Goal: Task Accomplishment & Management: Manage account settings

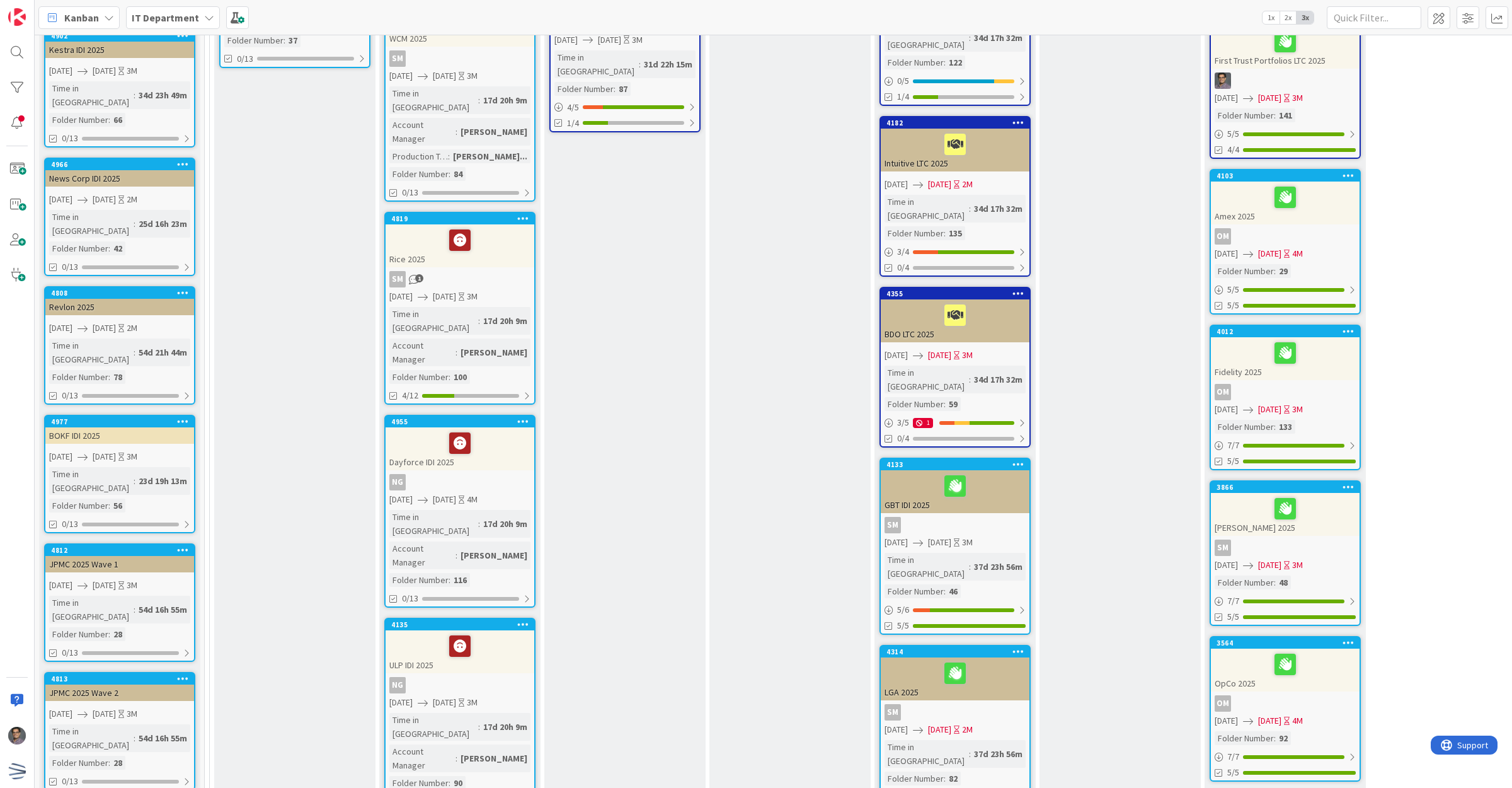
scroll to position [552, 0]
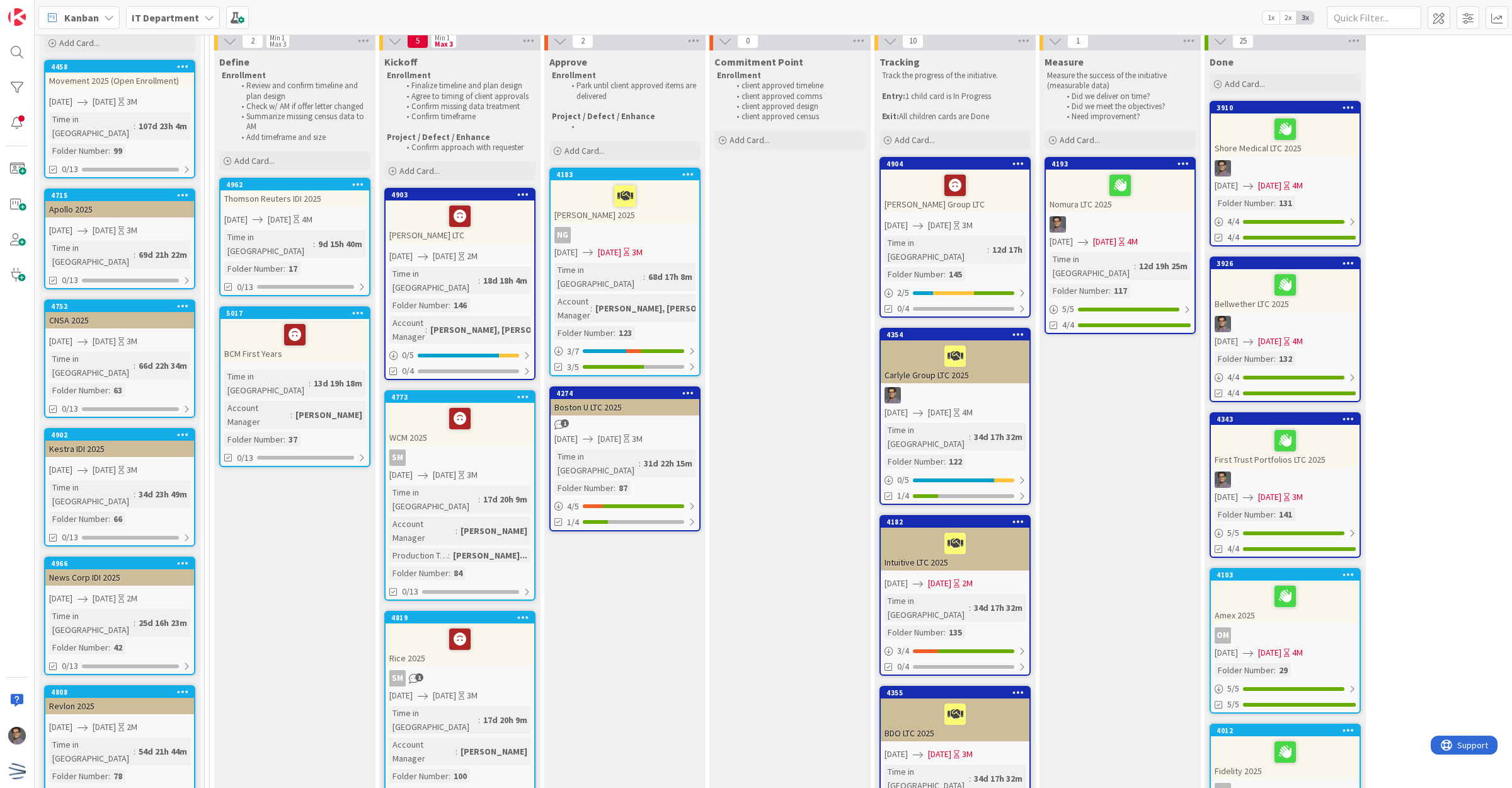
scroll to position [0, 0]
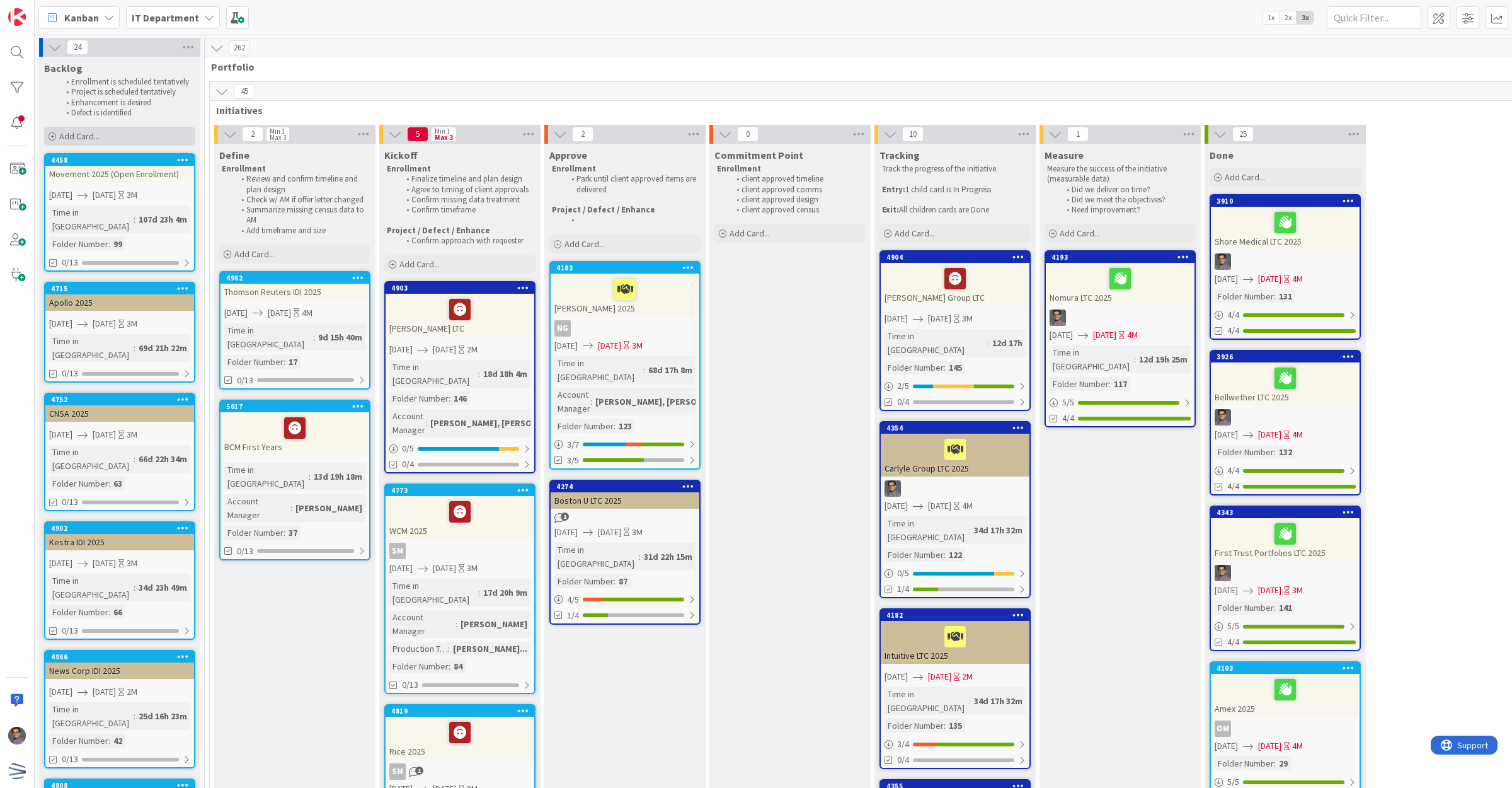
click at [74, 141] on span "Add Card..." at bounding box center [79, 136] width 41 height 11
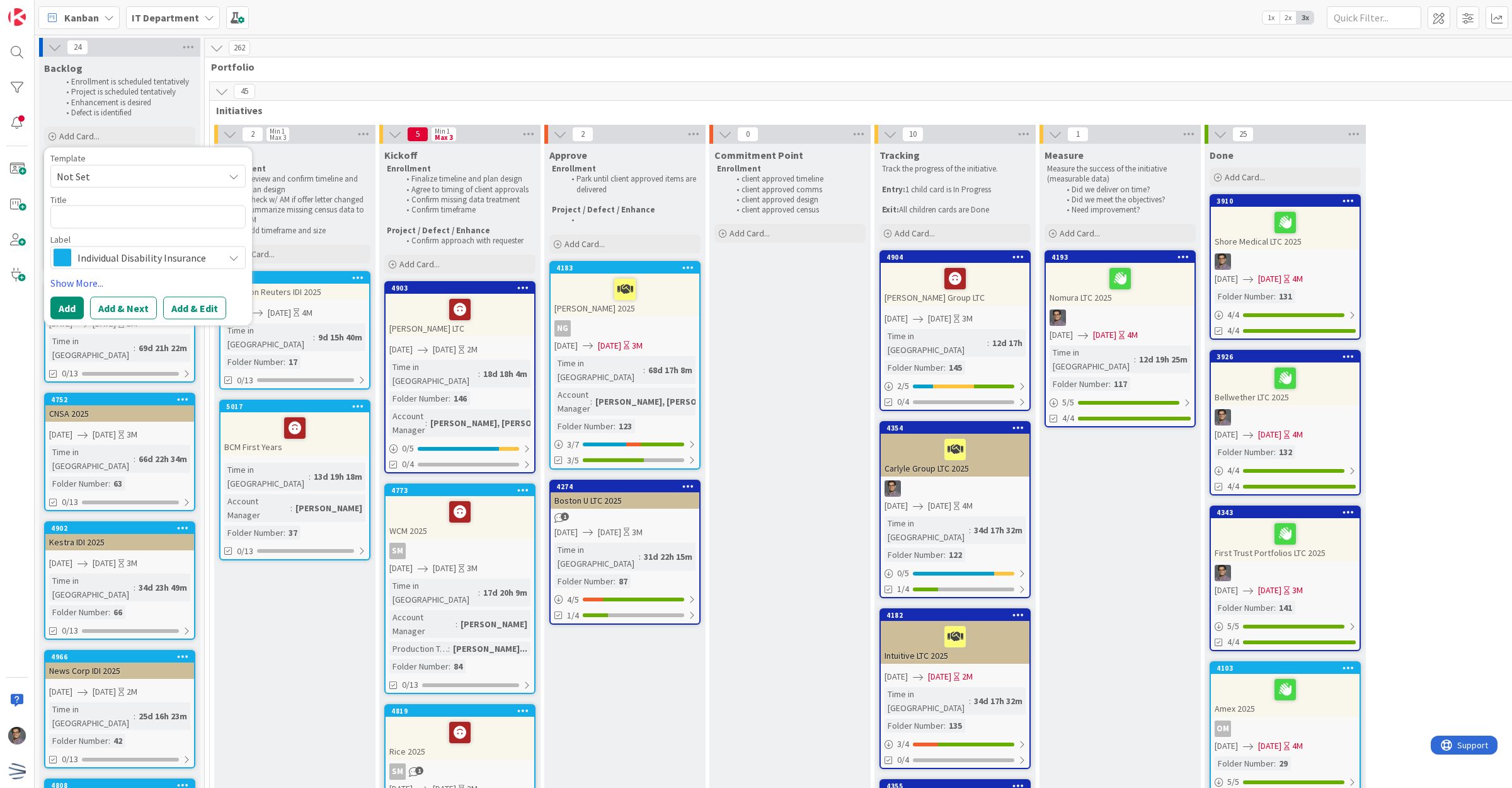
click at [89, 180] on span "Not Set" at bounding box center [135, 176] width 158 height 16
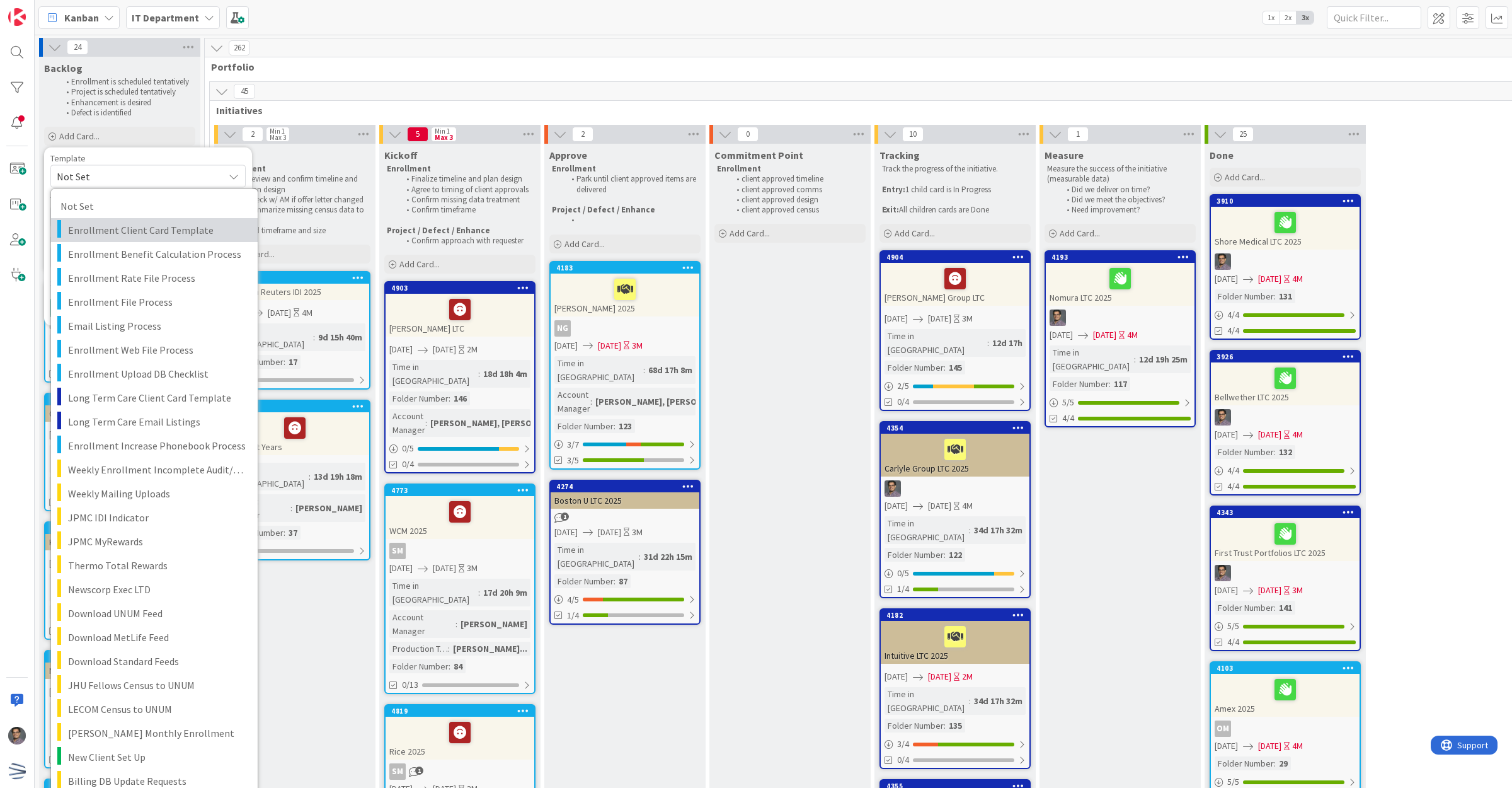
click at [150, 229] on span "Enrollment Client Card Template" at bounding box center [158, 230] width 180 height 16
type textarea "x"
type textarea "Enrollment Client Card Template"
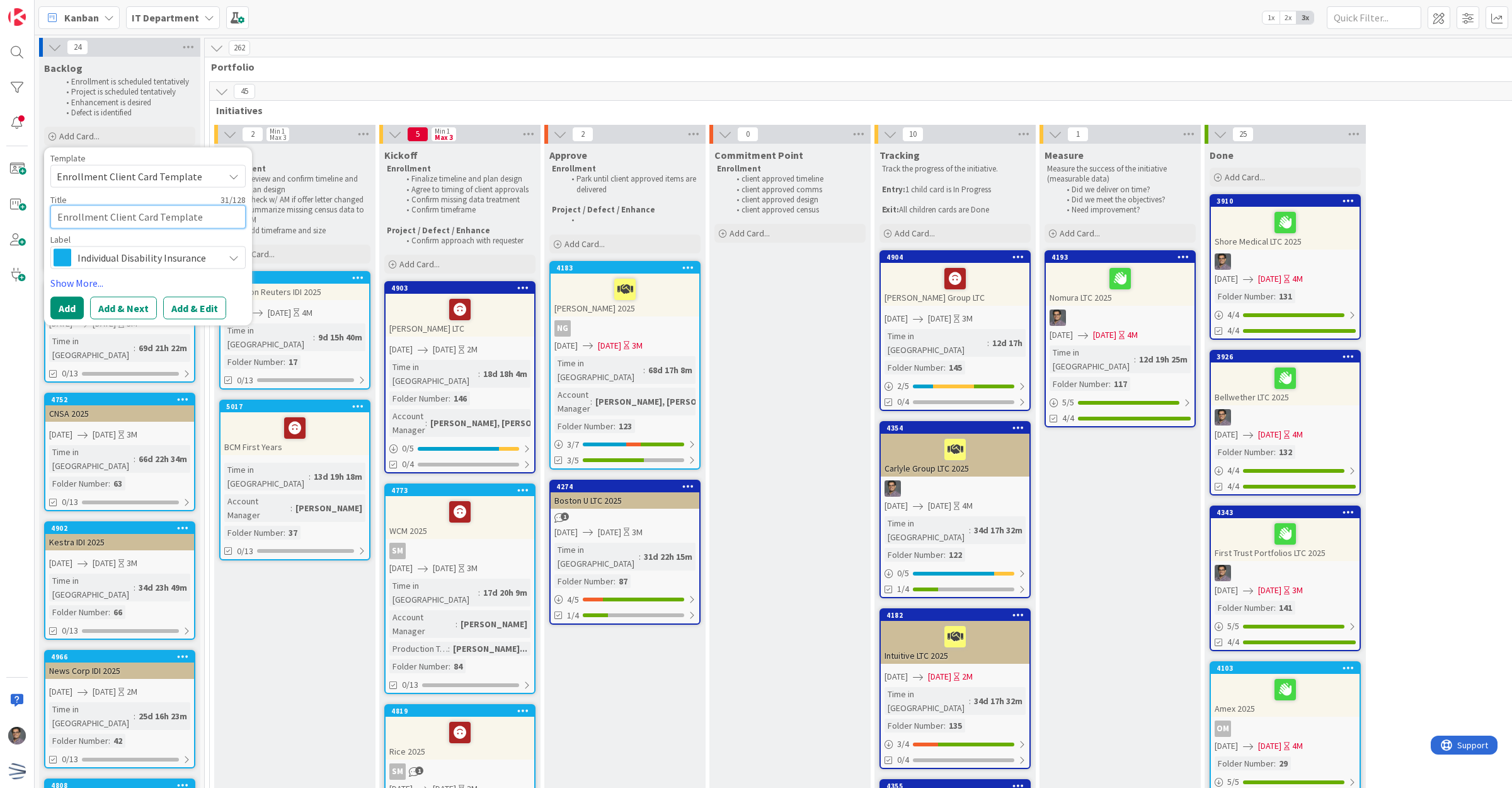
drag, startPoint x: 72, startPoint y: 218, endPoint x: 54, endPoint y: 218, distance: 18.0
click at [54, 218] on textarea "Enrollment Client Card Template" at bounding box center [148, 217] width 195 height 23
type textarea "x"
type textarea "Ac"
type textarea "x"
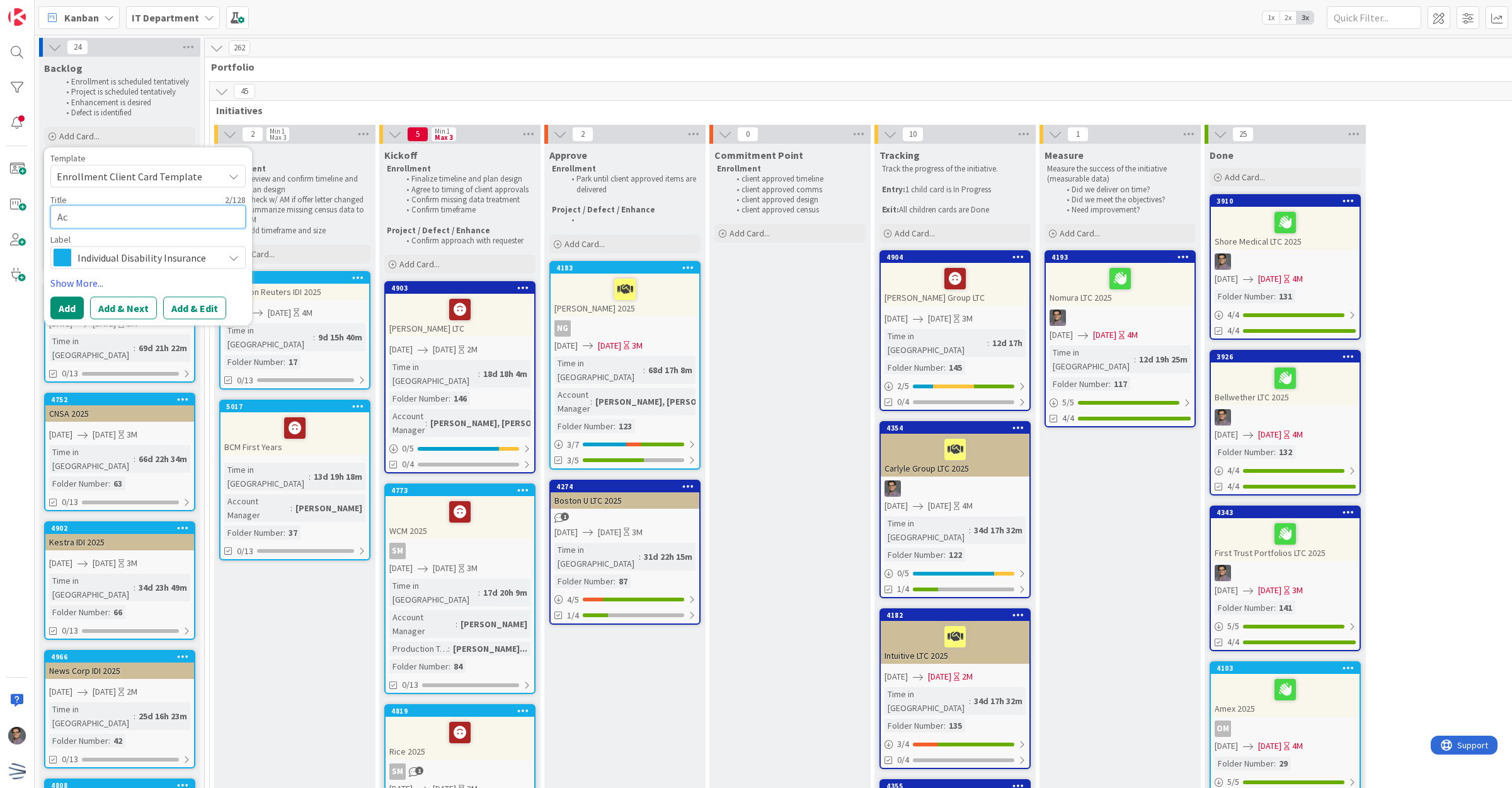
type textarea "Acu"
type textarea "x"
type textarea "Acuit"
type textarea "x"
type textarea "Acuity"
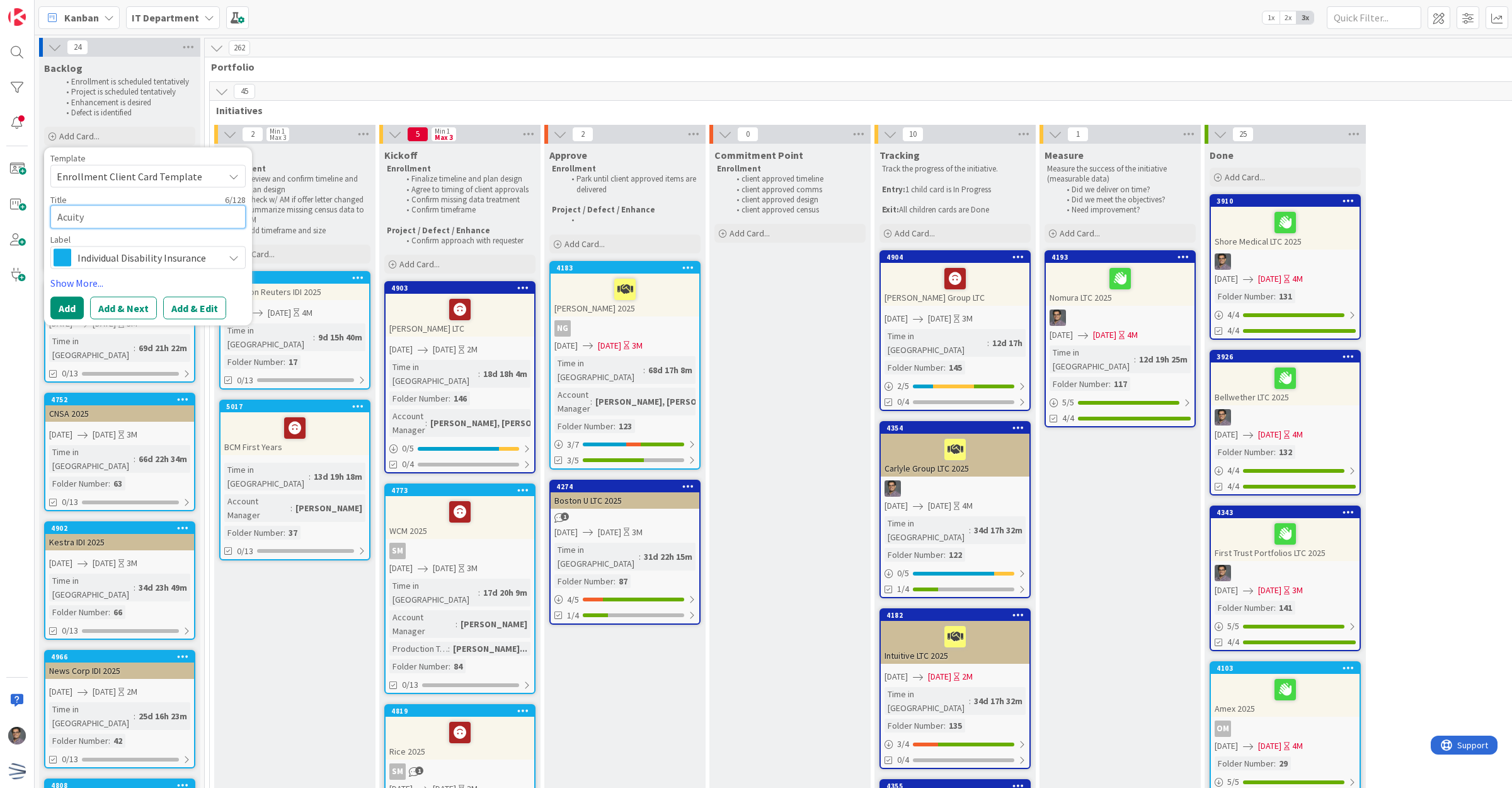
type textarea "x"
type textarea "Acuity"
type textarea "x"
type textarea "Acuity"
type textarea "x"
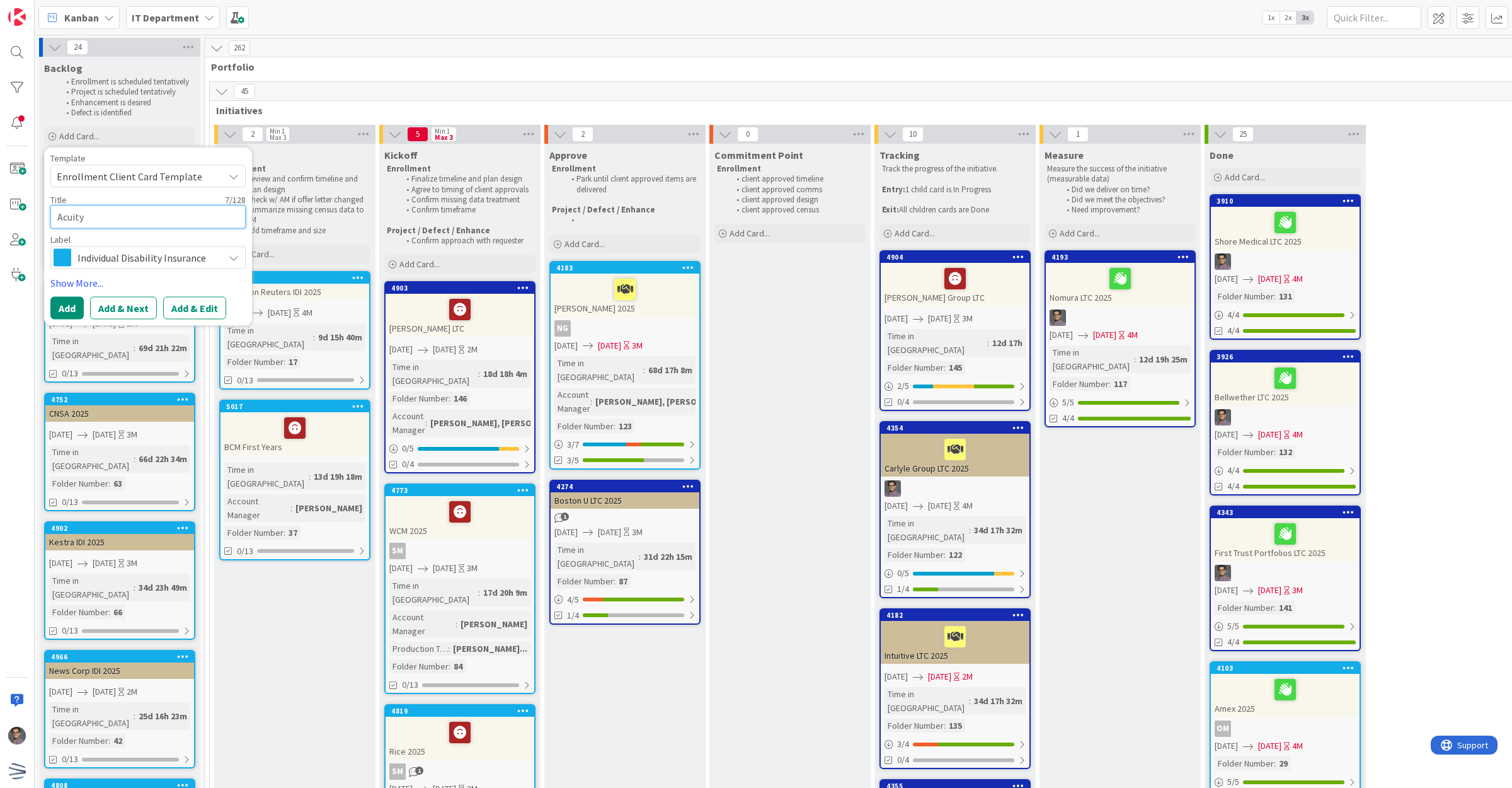
type textarea "Acuit"
type textarea "x"
type textarea "Acui"
type textarea "x"
type textarea "Acu"
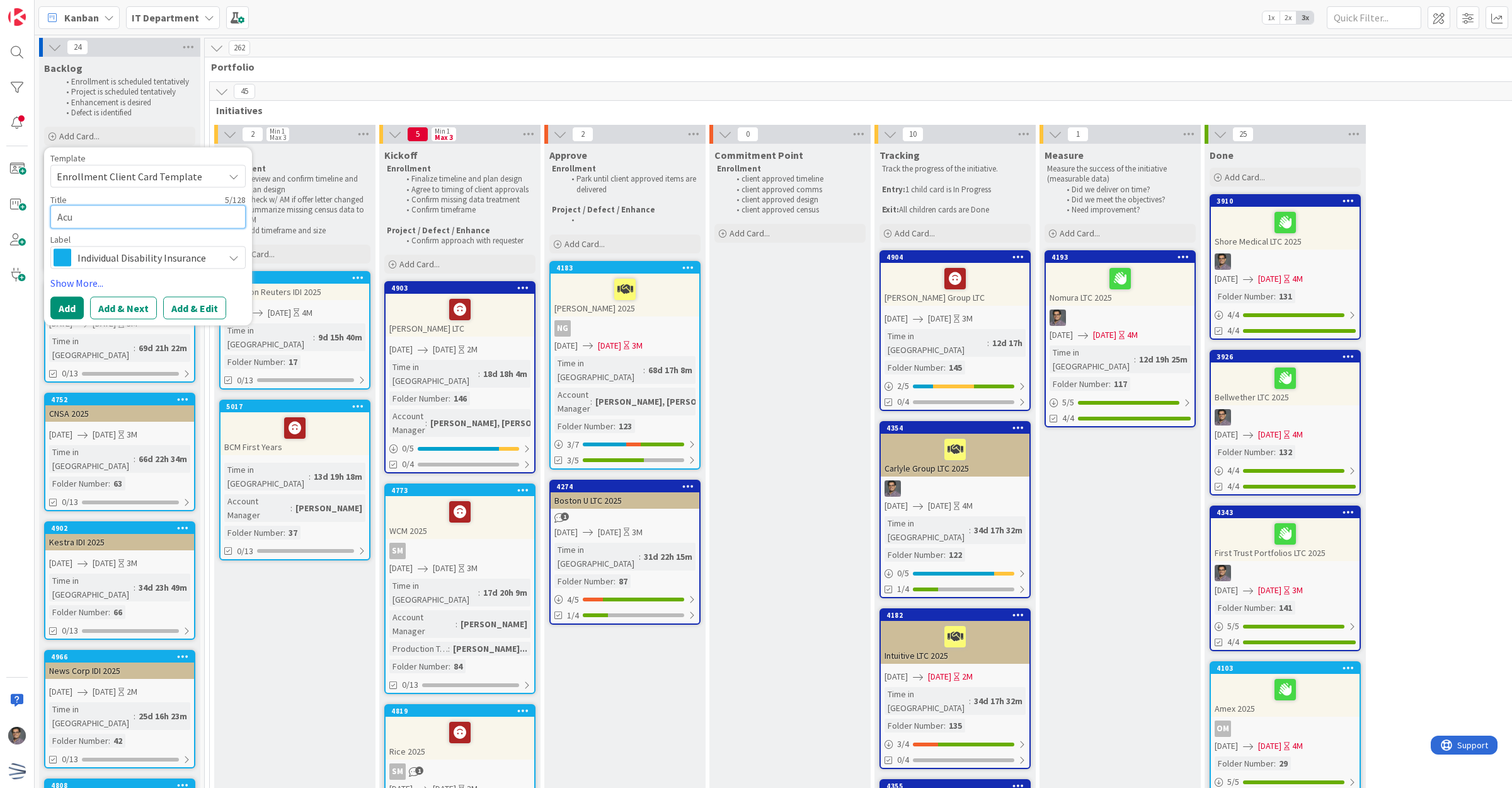
type textarea "x"
type textarea "Ac"
type textarea "x"
type textarea "A"
type textarea "x"
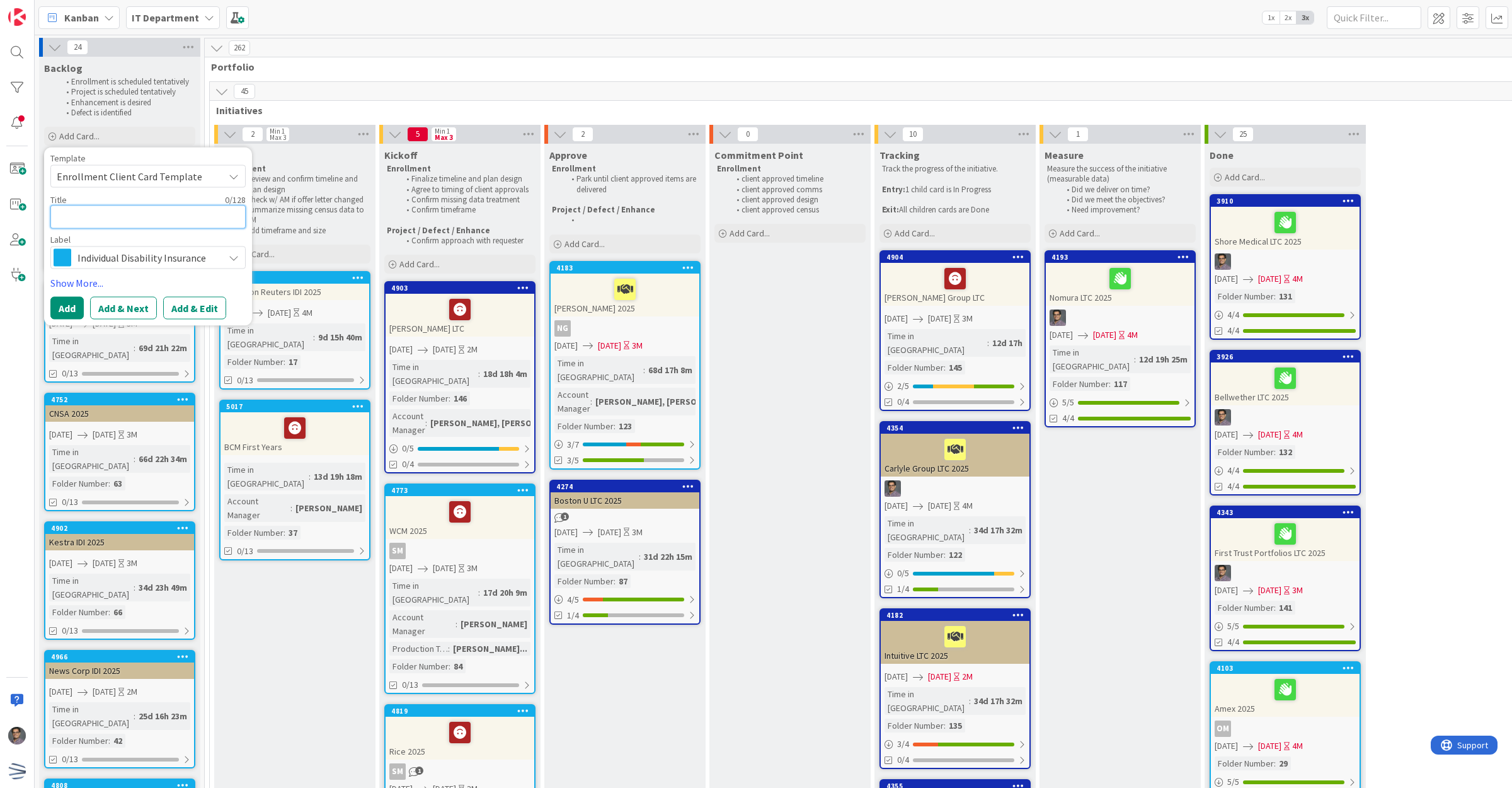
type textarea "x"
type textarea "A"
type textarea "x"
type textarea "Acu"
type textarea "x"
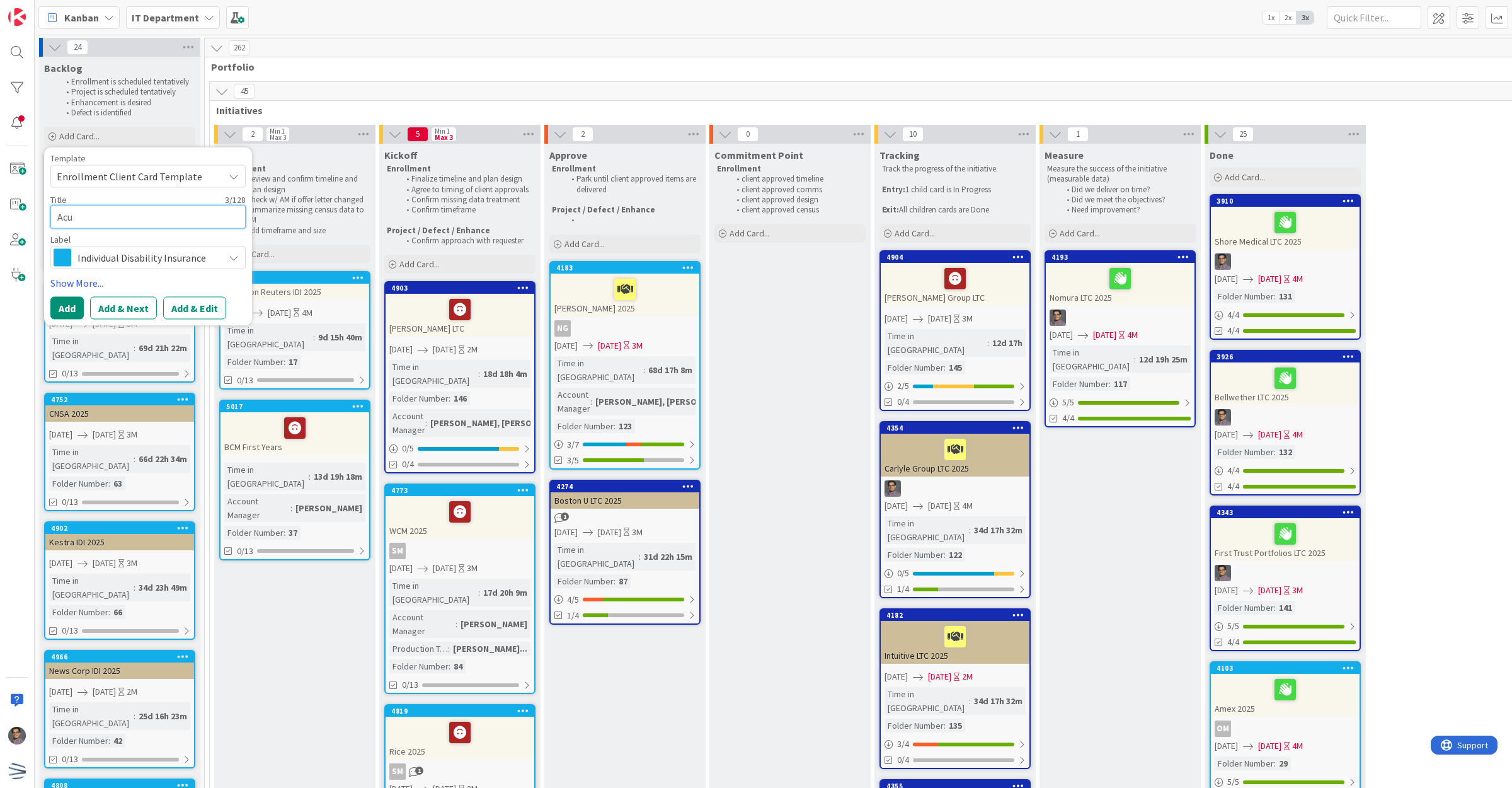
type textarea "Acui"
type textarea "x"
type textarea "Acuit"
type textarea "x"
type textarea "Acuity"
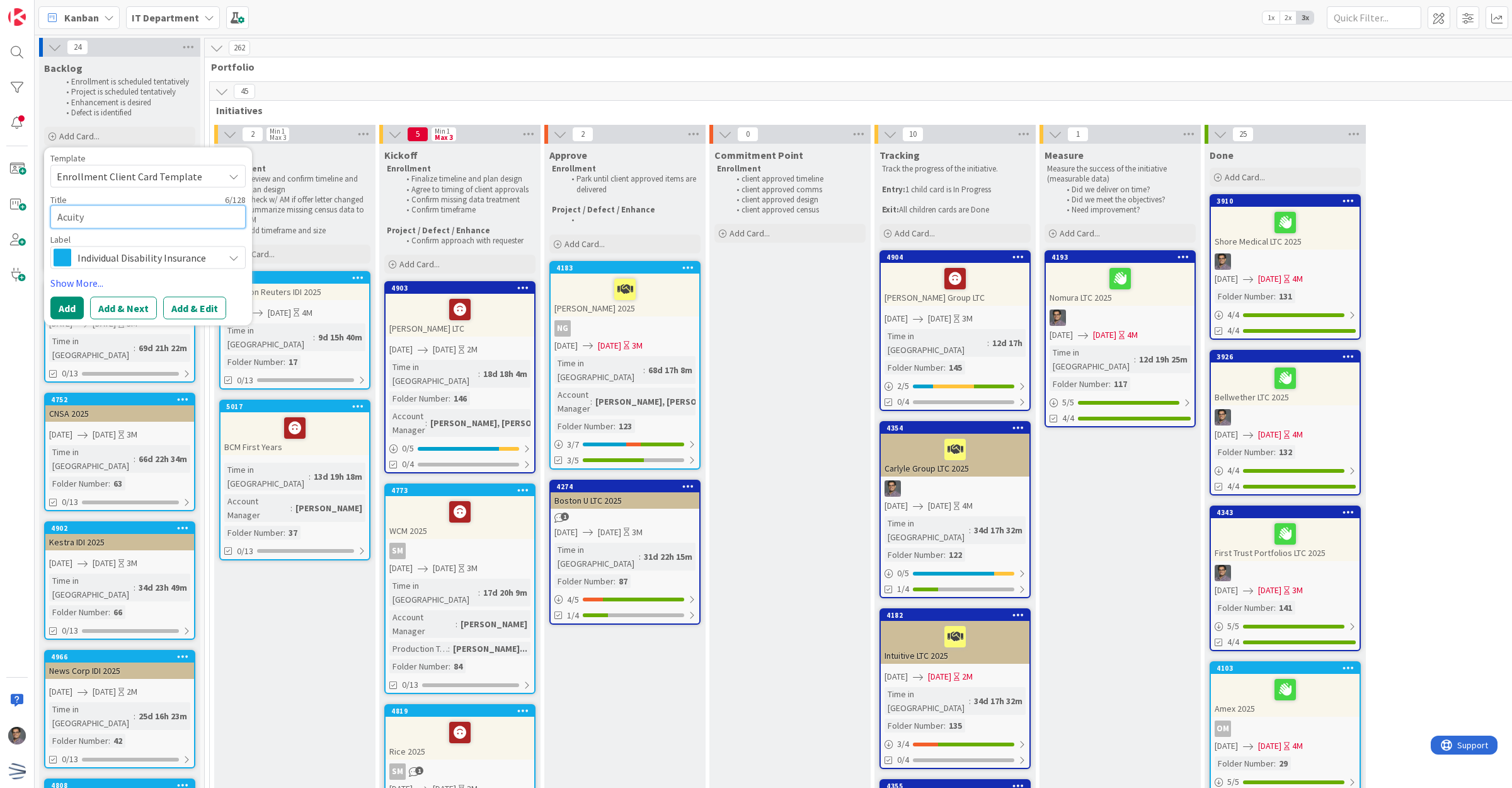
type textarea "x"
type textarea "Acuity"
type textarea "x"
type textarea "Acuity"
type textarea "x"
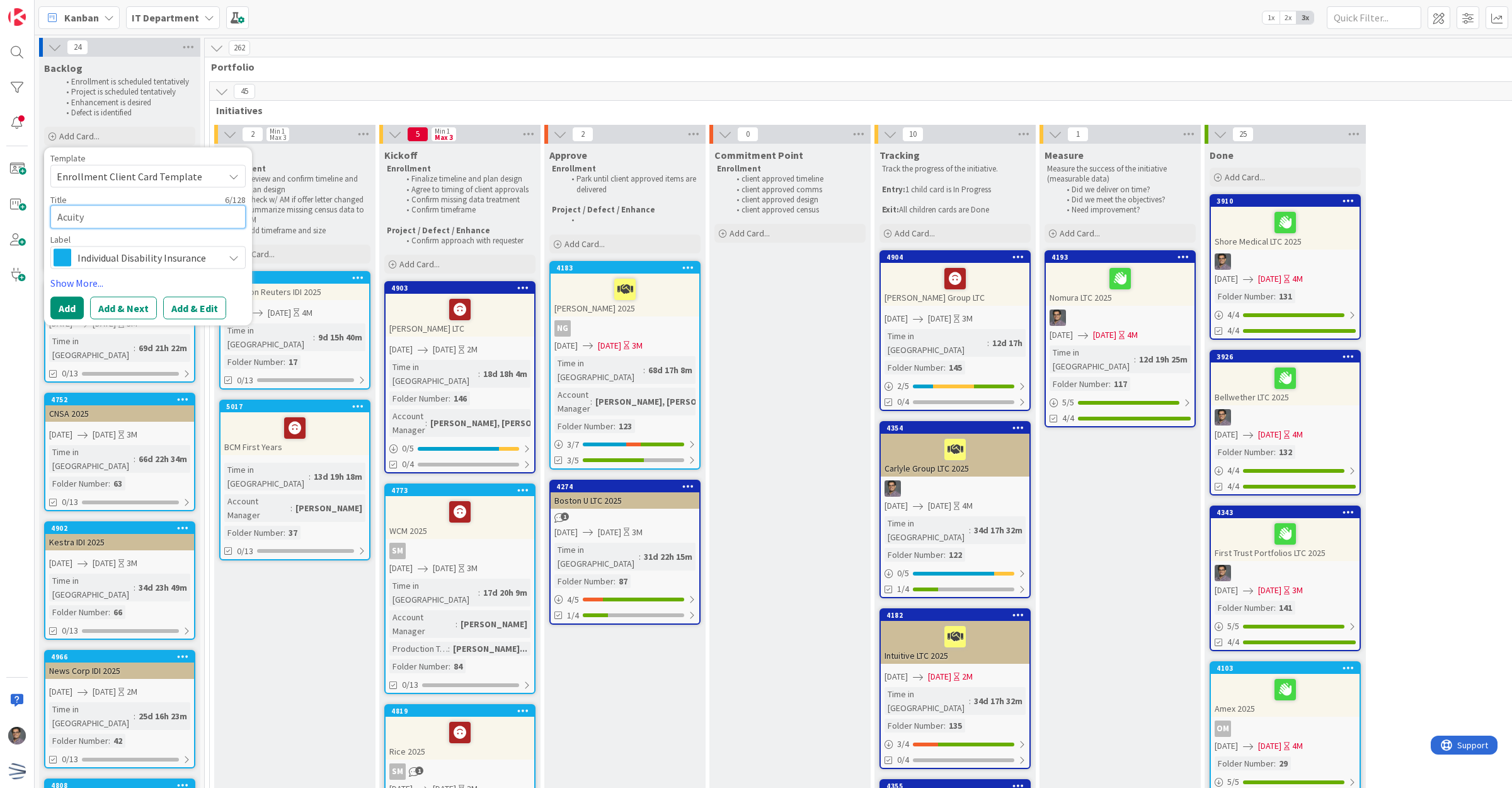
type textarea "Acuity"
type textarea "x"
type textarea "Acuity B"
type textarea "x"
type textarea "Acuity Br"
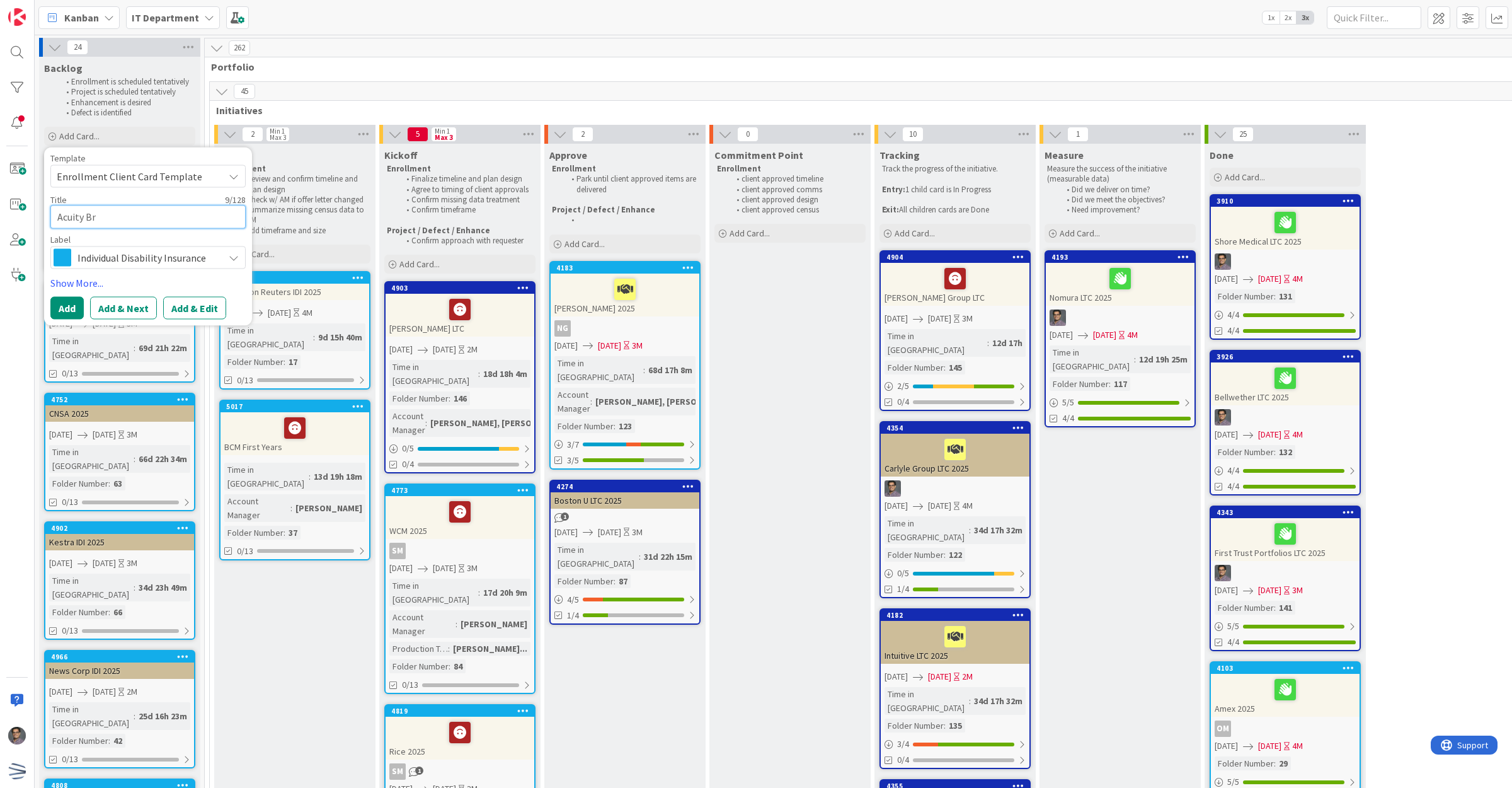
type textarea "x"
type textarea "Acuity Bra"
type textarea "x"
type textarea "Acuity Bran"
type textarea "x"
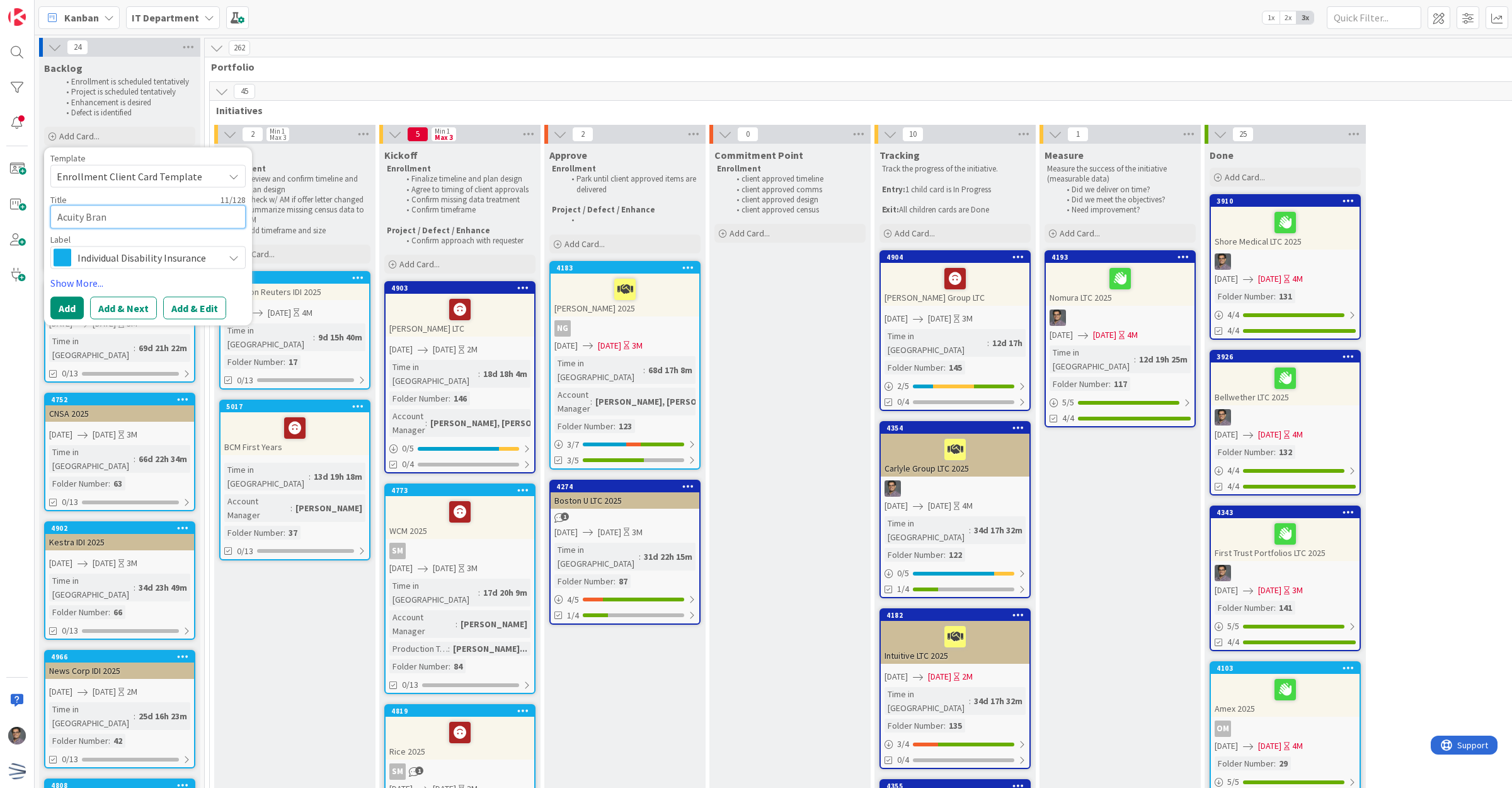
type textarea "Acuity Brand"
type textarea "x"
type textarea "Acuity Brands"
type textarea "x"
type textarea "Acuity Brands"
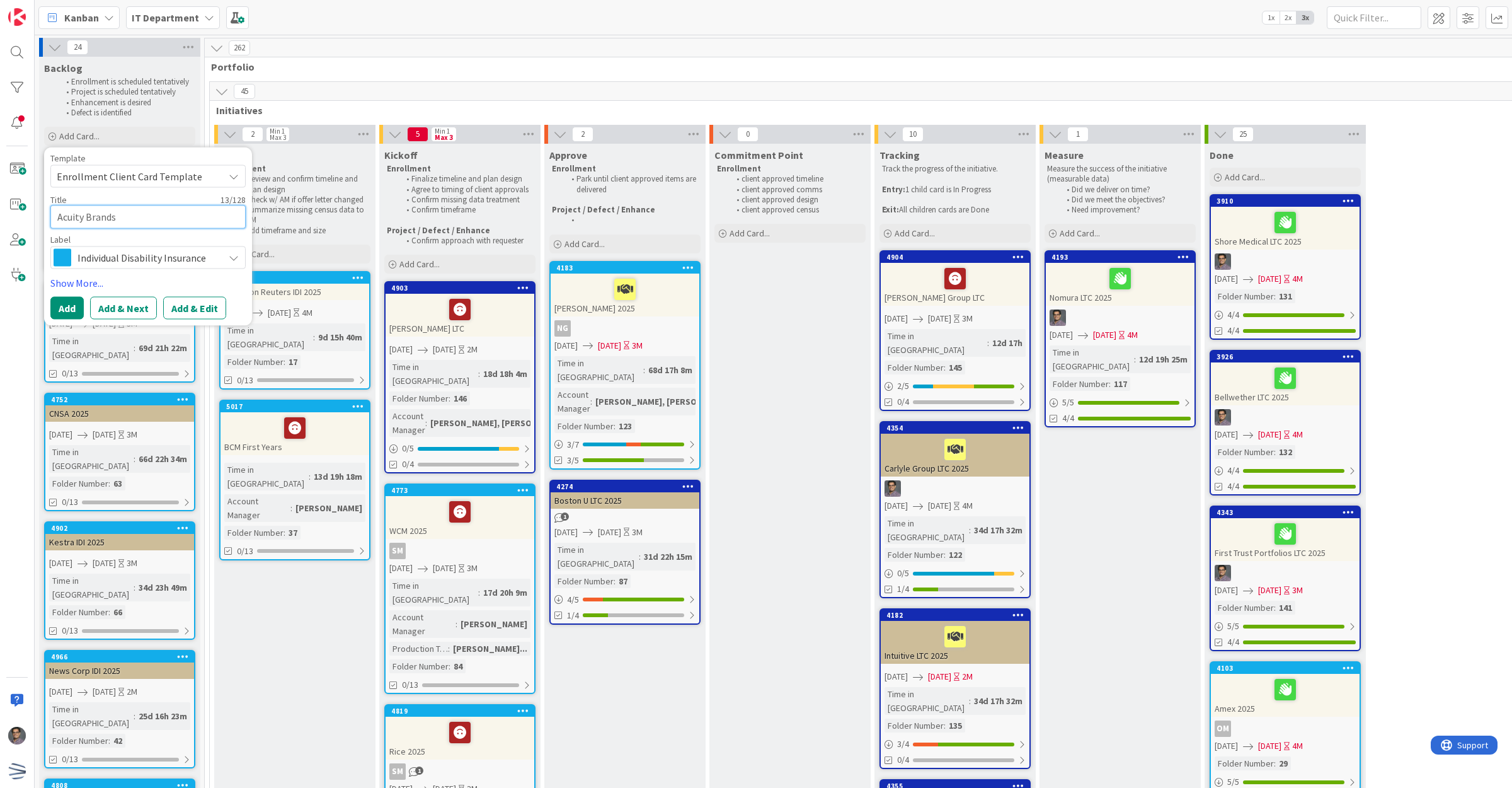
type textarea "x"
type textarea "Acuity Brands"
type textarea "x"
type textarea "Acuity Brands I"
type textarea "x"
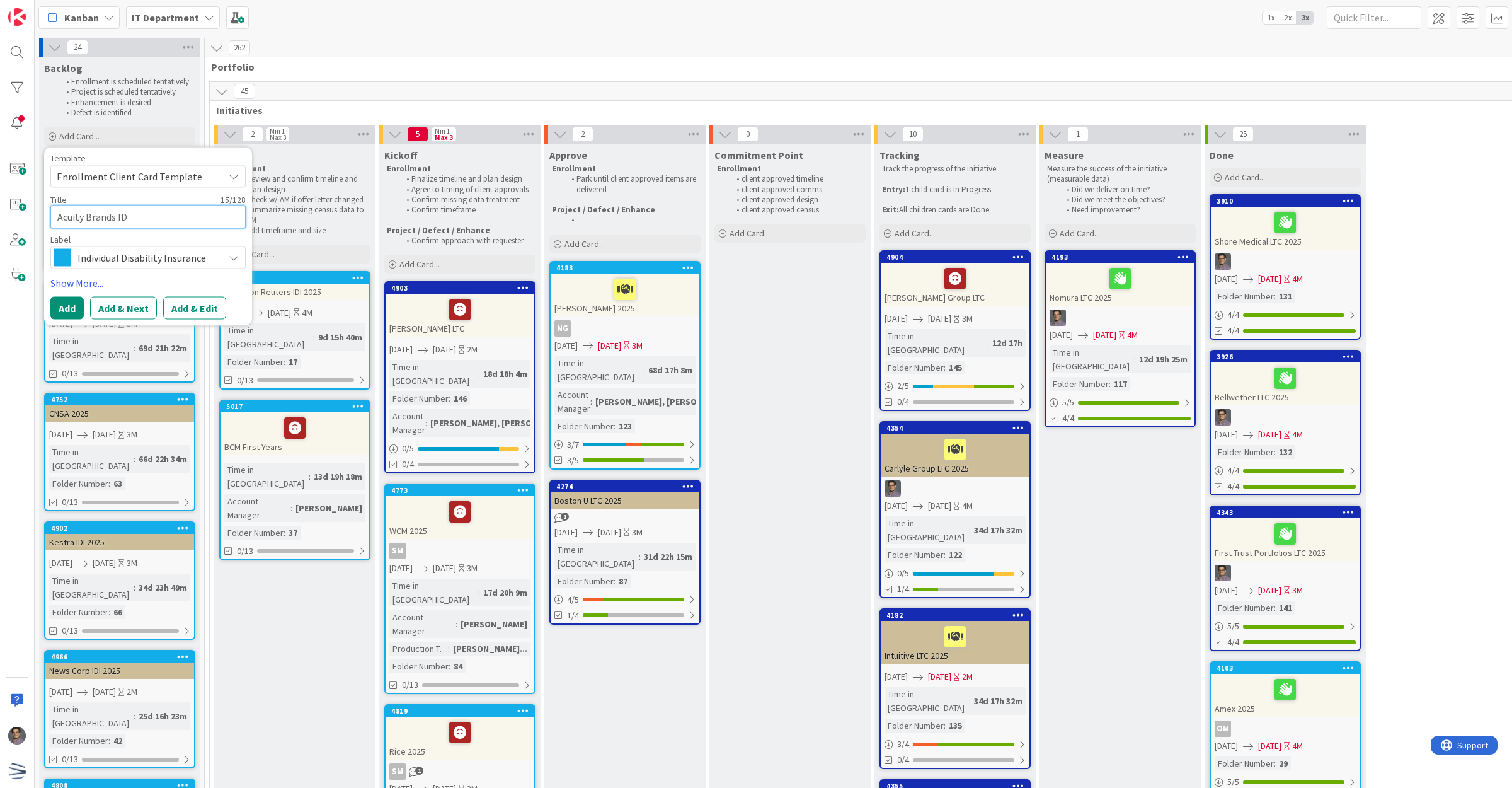
type textarea "Acuity Brands IDI"
type textarea "x"
type textarea "Acuity Brands IDI"
type textarea "x"
type textarea "Acuity Brands IDI"
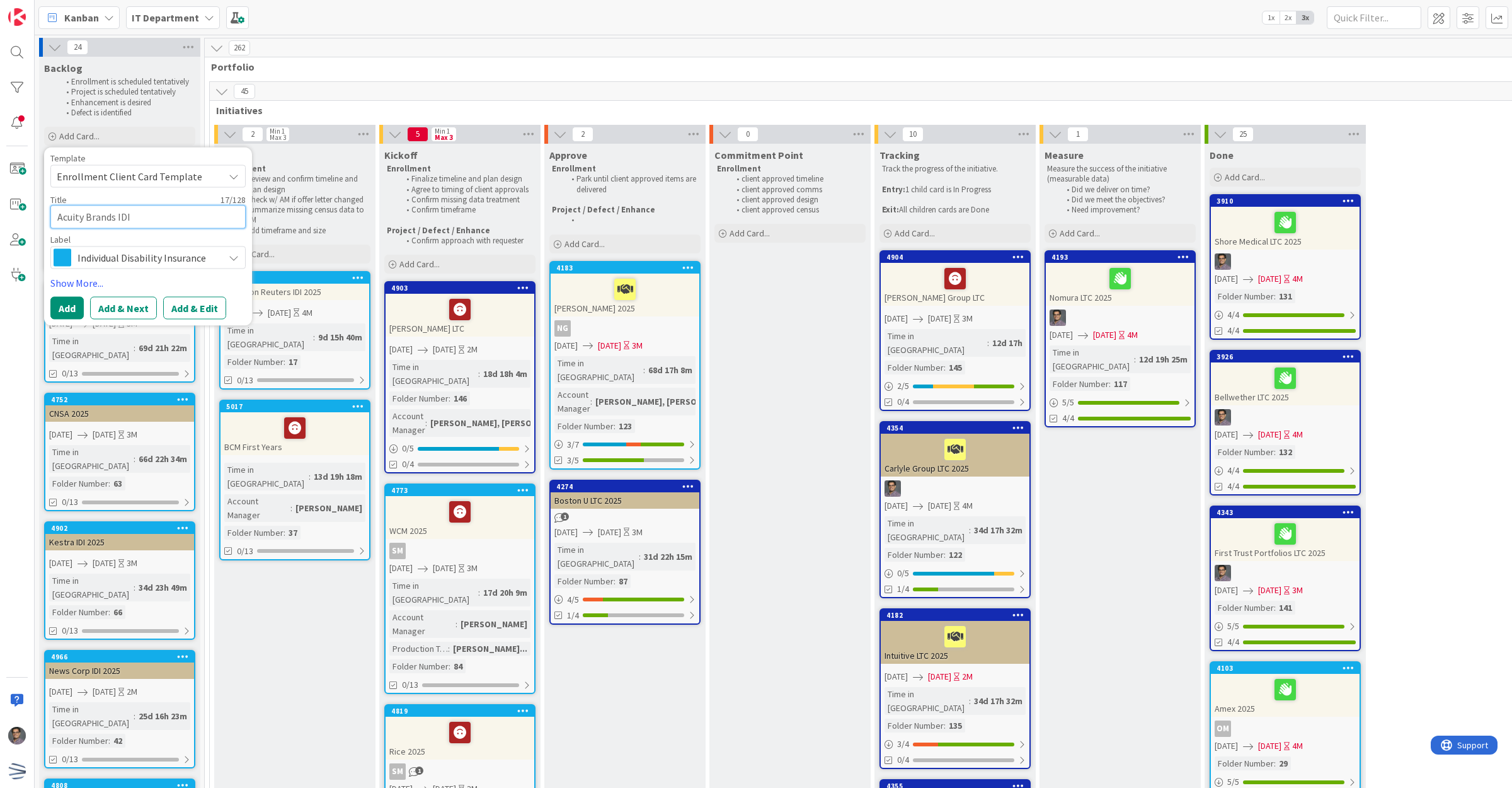
type textarea "x"
type textarea "Acuity Brands IDI"
type textarea "x"
type textarea "Acuity Brands IDI"
type textarea "x"
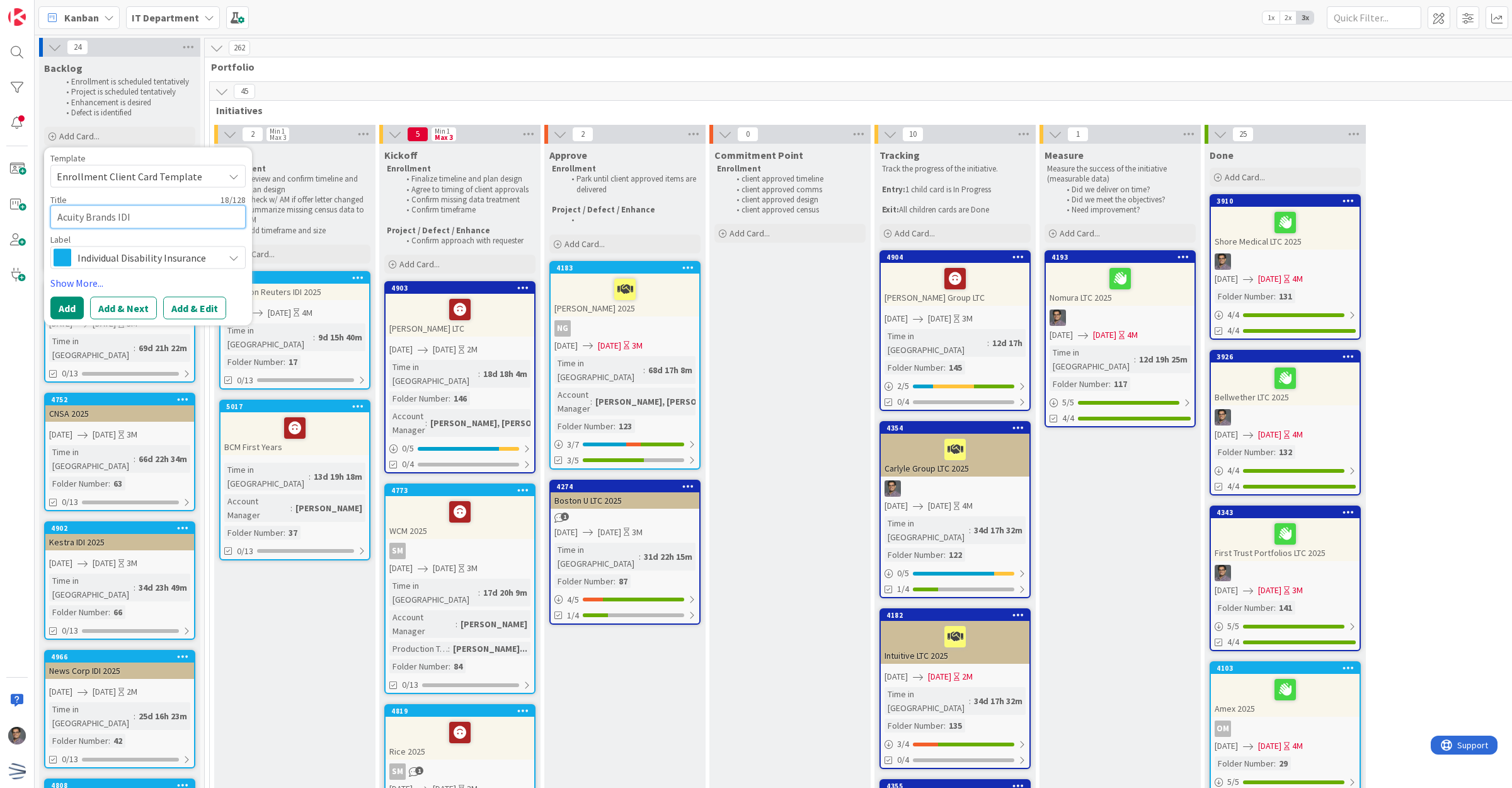
type textarea "Acuity Brands IDI 2"
type textarea "x"
type textarea "Acuity Brands IDI 22"
type textarea "x"
type textarea "Acuity Brands IDI 2"
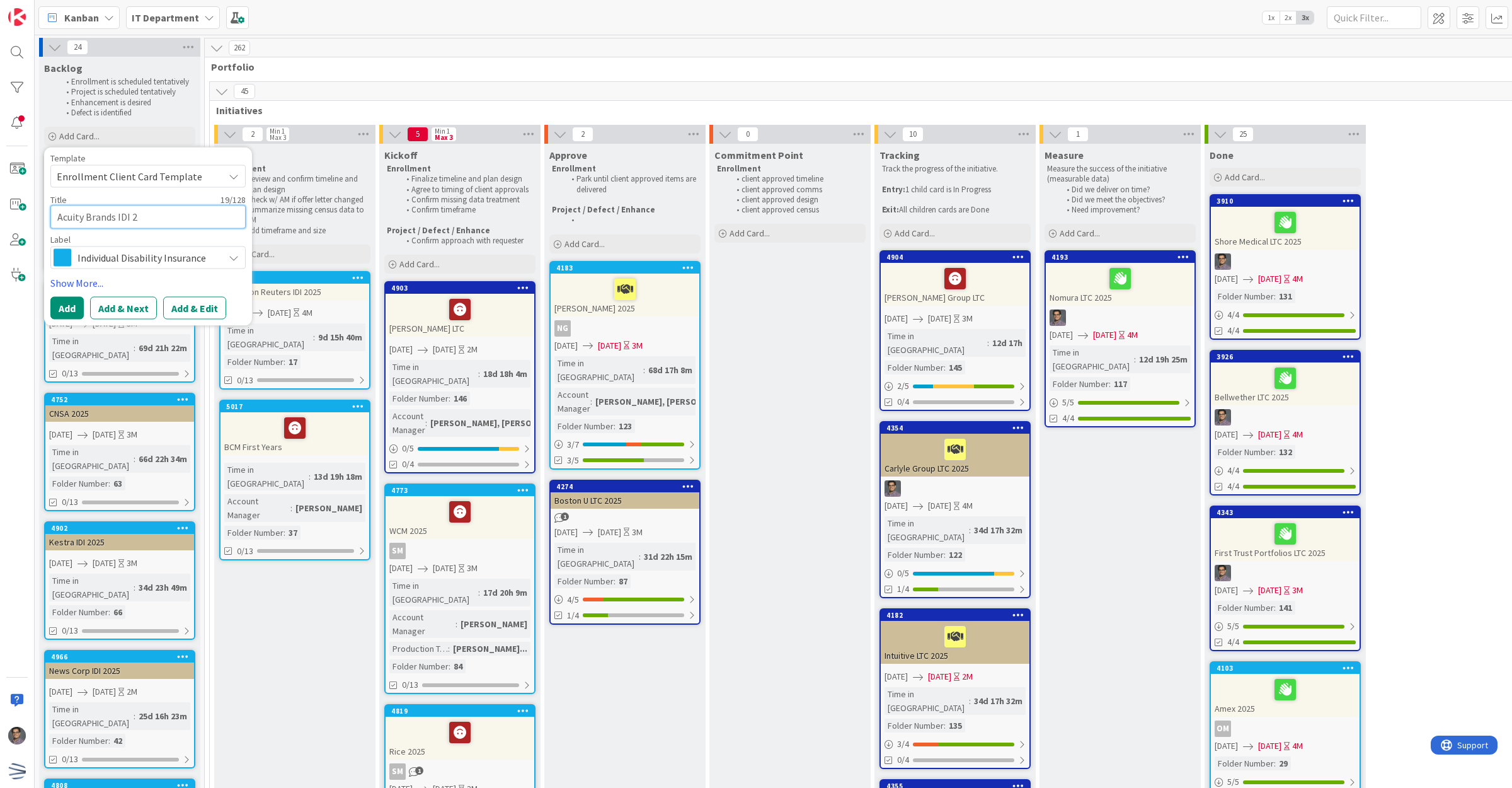
type textarea "x"
type textarea "Acuity Brands IDI 20"
type textarea "x"
type textarea "Acuity Brands IDI 202"
type textarea "x"
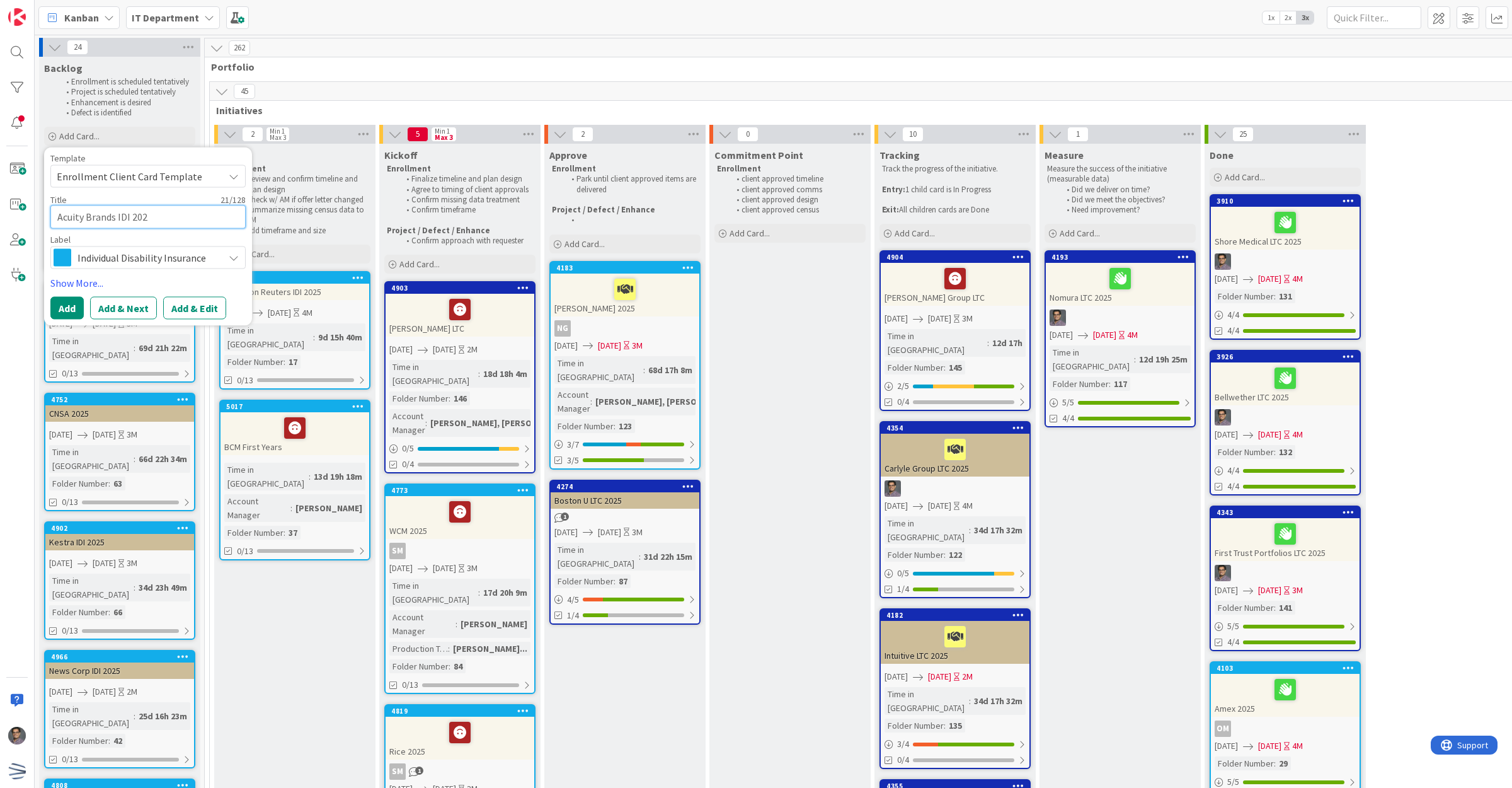
type textarea "Acuity Brands IDI 2025"
type textarea "x"
type textarea "Acuity Brands IDI 2025"
type textarea "x"
type textarea "Acuity Brands IDI 202"
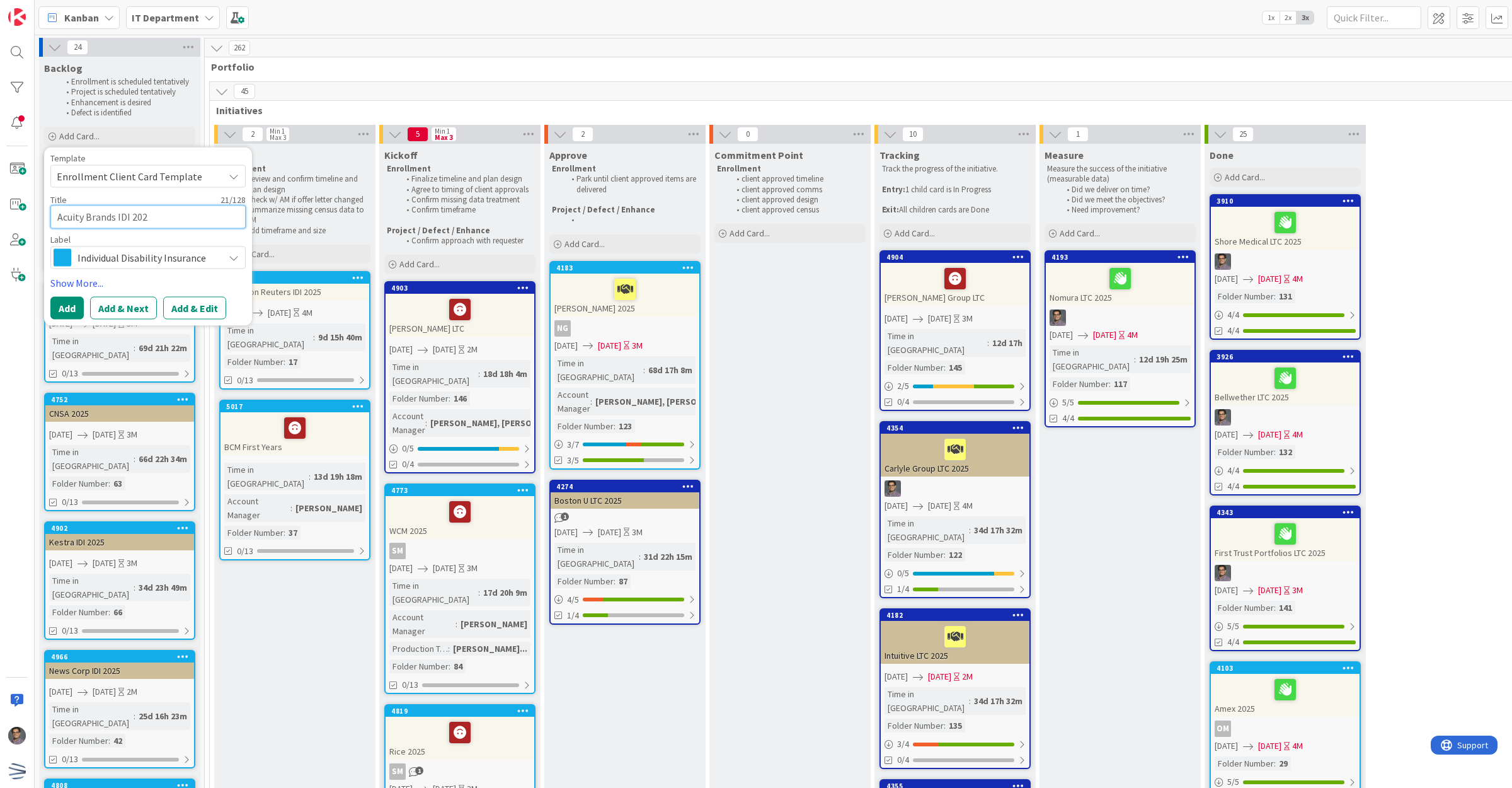
type textarea "x"
type textarea "Acuity Brands IDI 2026"
type textarea "x"
type textarea "Acuity Brands IDI 2026"
type textarea "x"
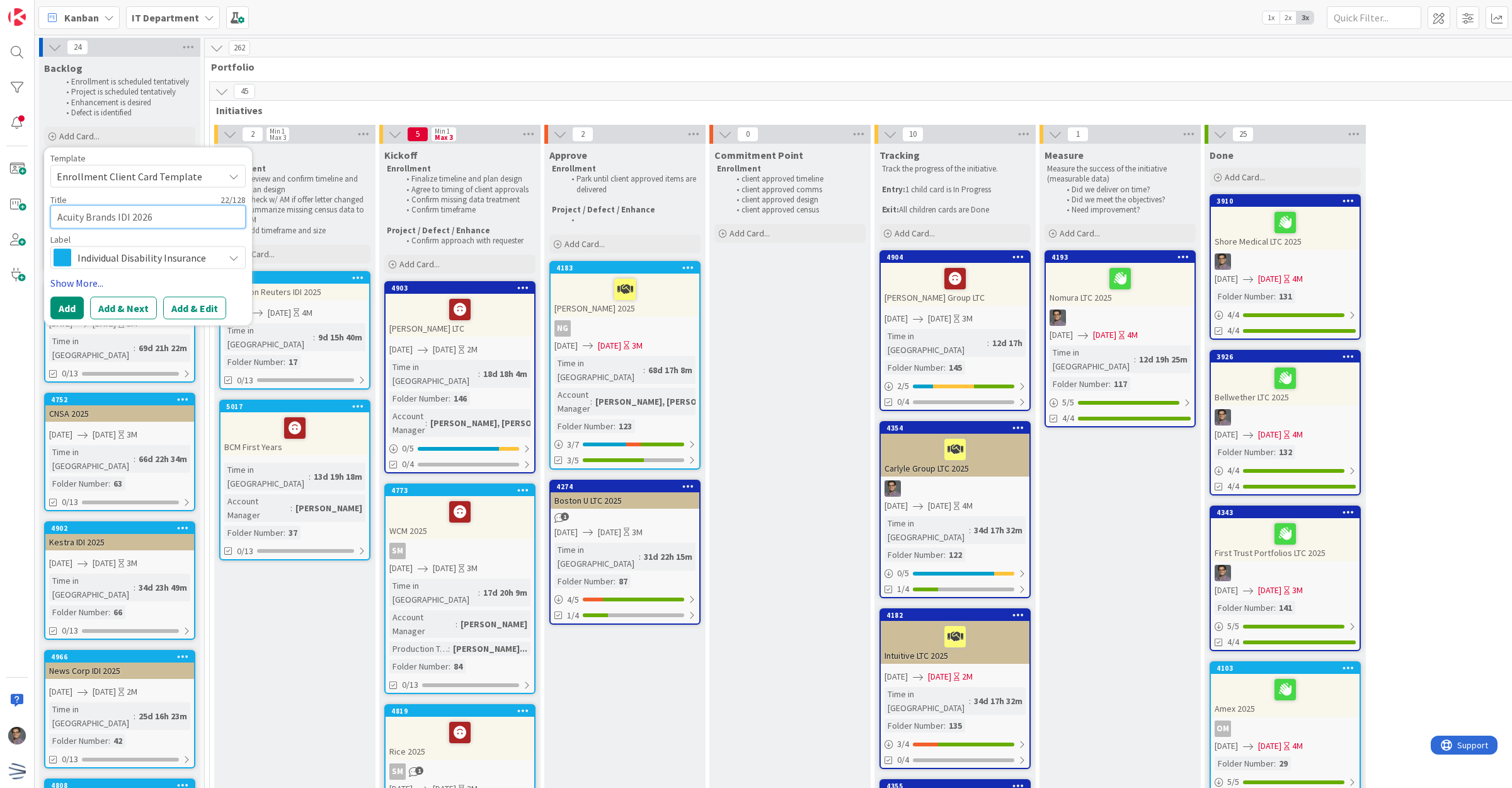
type textarea "Acuity Brands IDI 2026"
click at [93, 277] on link "Show More..." at bounding box center [148, 282] width 195 height 15
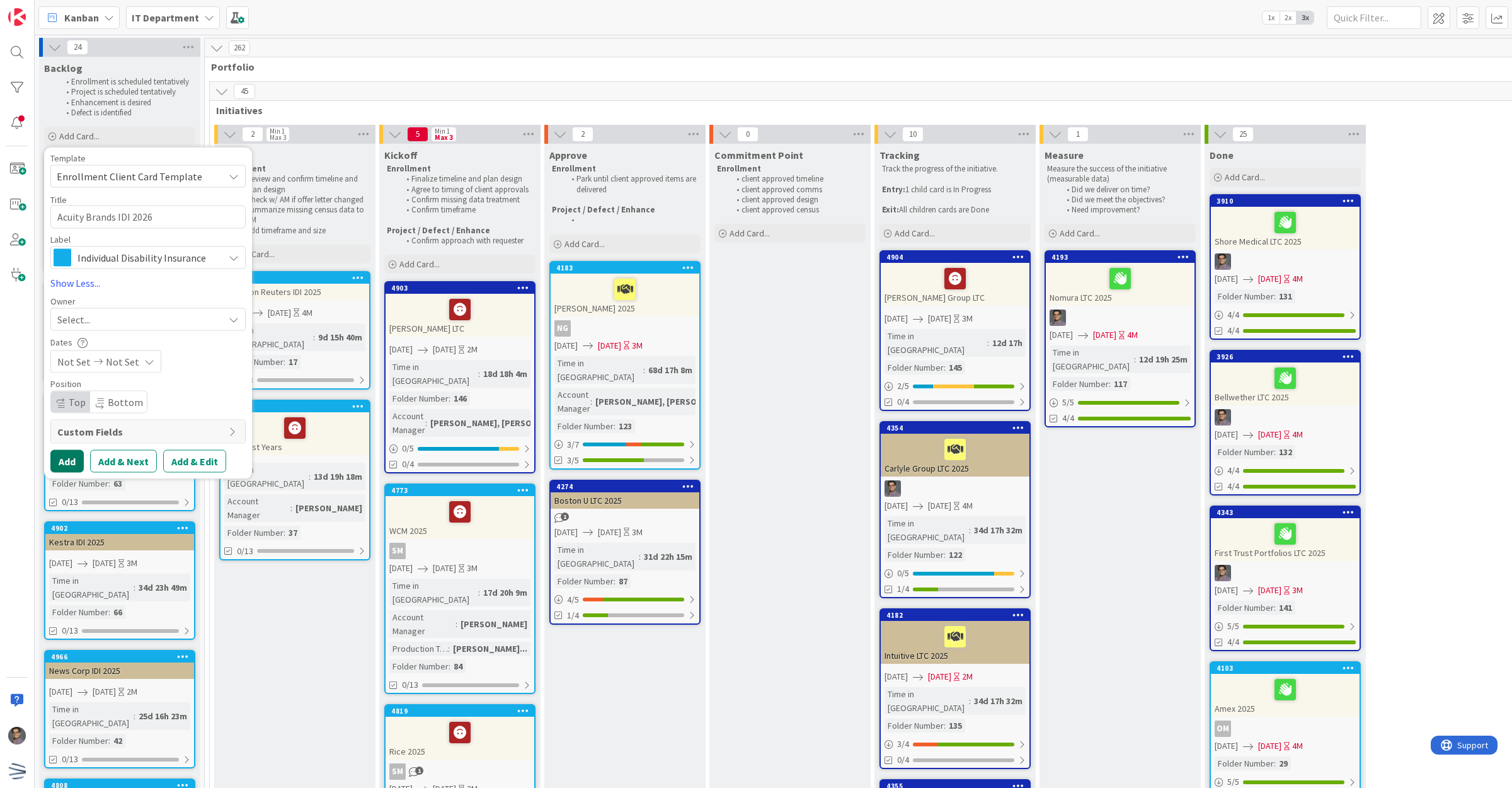
click at [74, 455] on button "Add" at bounding box center [67, 461] width 34 height 23
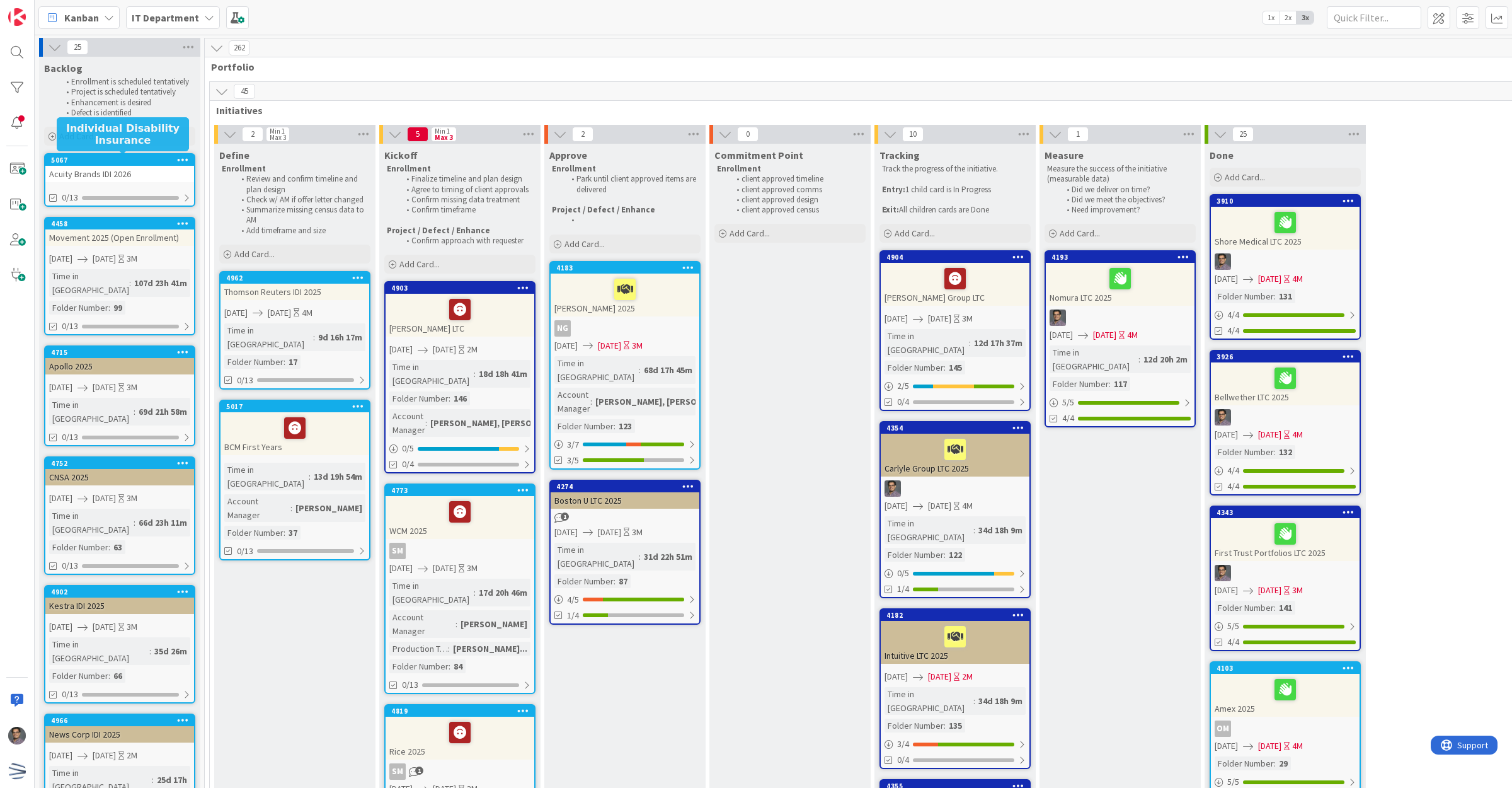
click at [136, 162] on div "5067" at bounding box center [123, 160] width 143 height 9
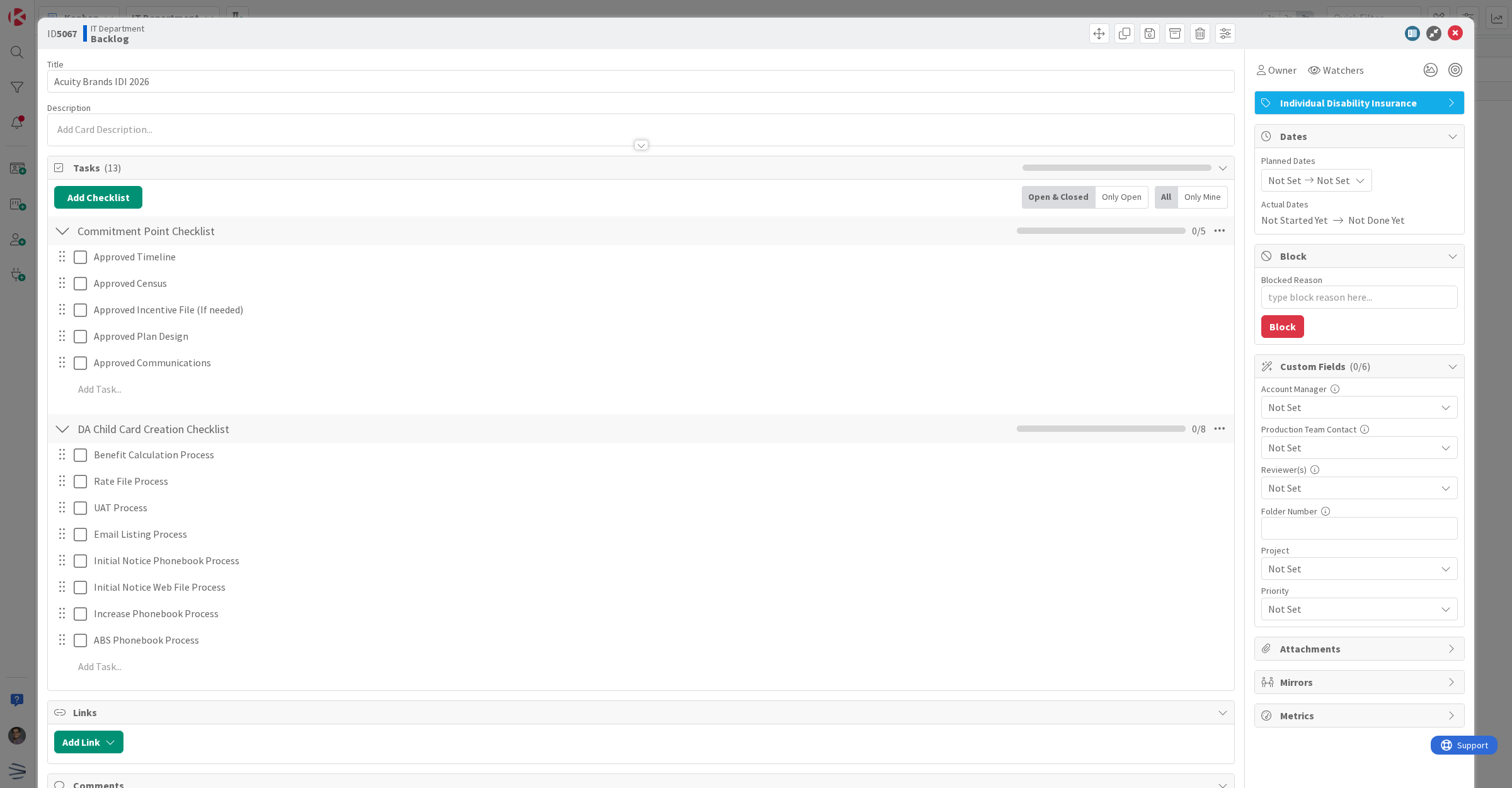
type textarea "x"
click at [1279, 180] on span "Not Set" at bounding box center [1285, 180] width 34 height 15
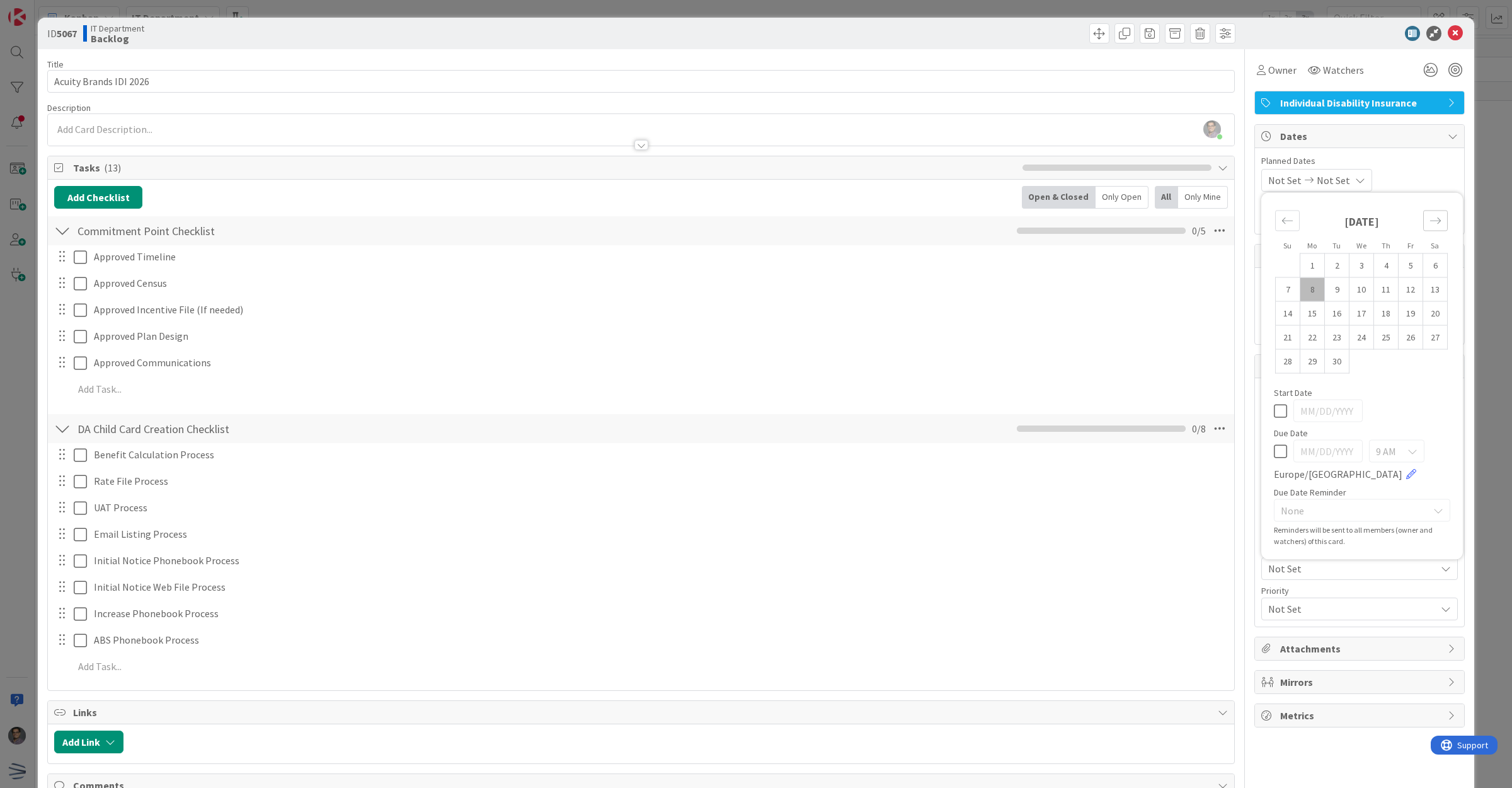
click at [1430, 221] on icon "Move forward to switch to the next month." at bounding box center [1435, 221] width 11 height 6
click at [1383, 338] on td "20" at bounding box center [1386, 337] width 25 height 24
type input "[DATE]"
type textarea "x"
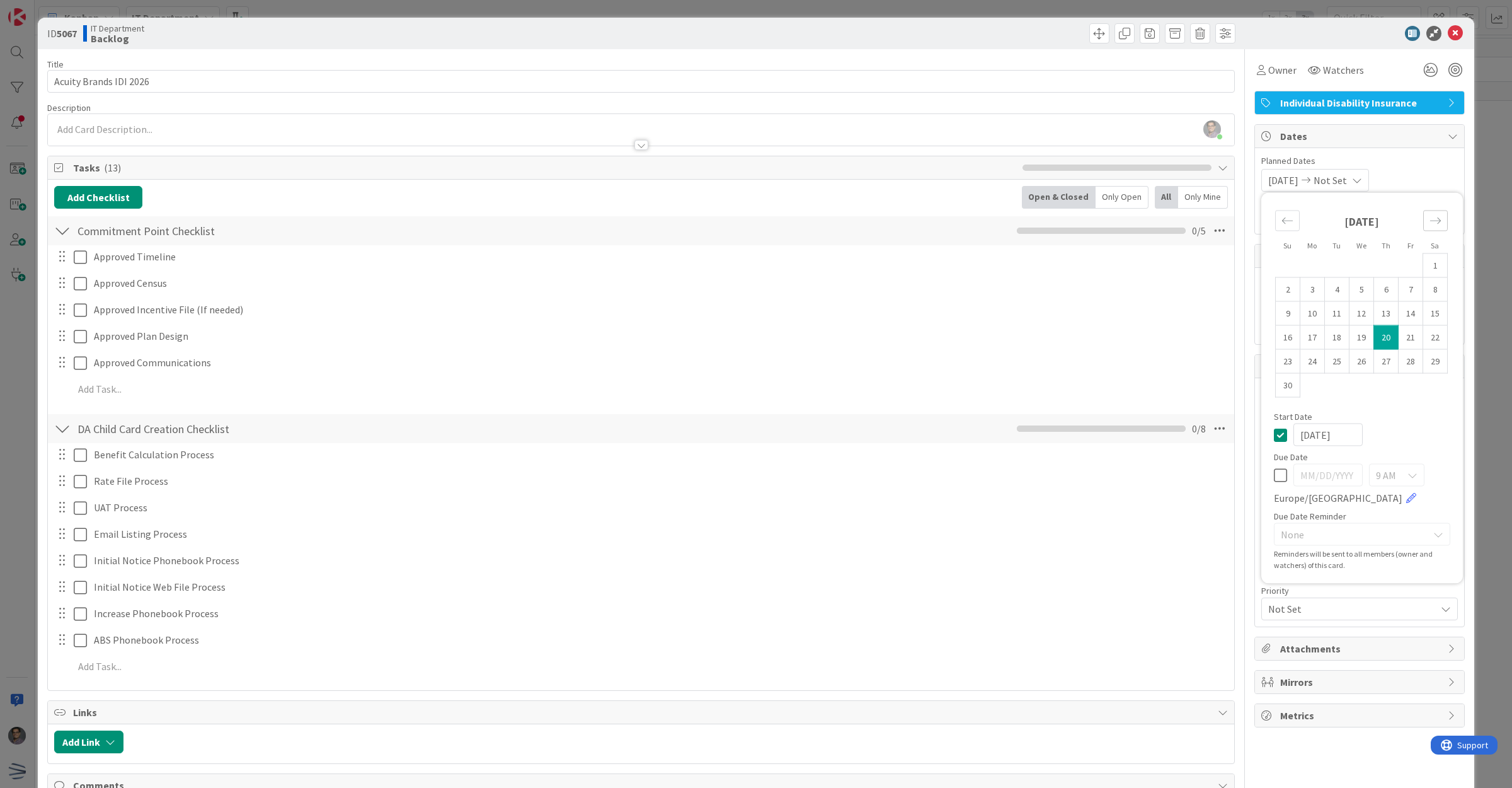
click at [1425, 228] on div "Move forward to switch to the next month." at bounding box center [1435, 221] width 25 height 21
click at [1399, 340] on td "27" at bounding box center [1411, 337] width 25 height 24
type input "[DATE]"
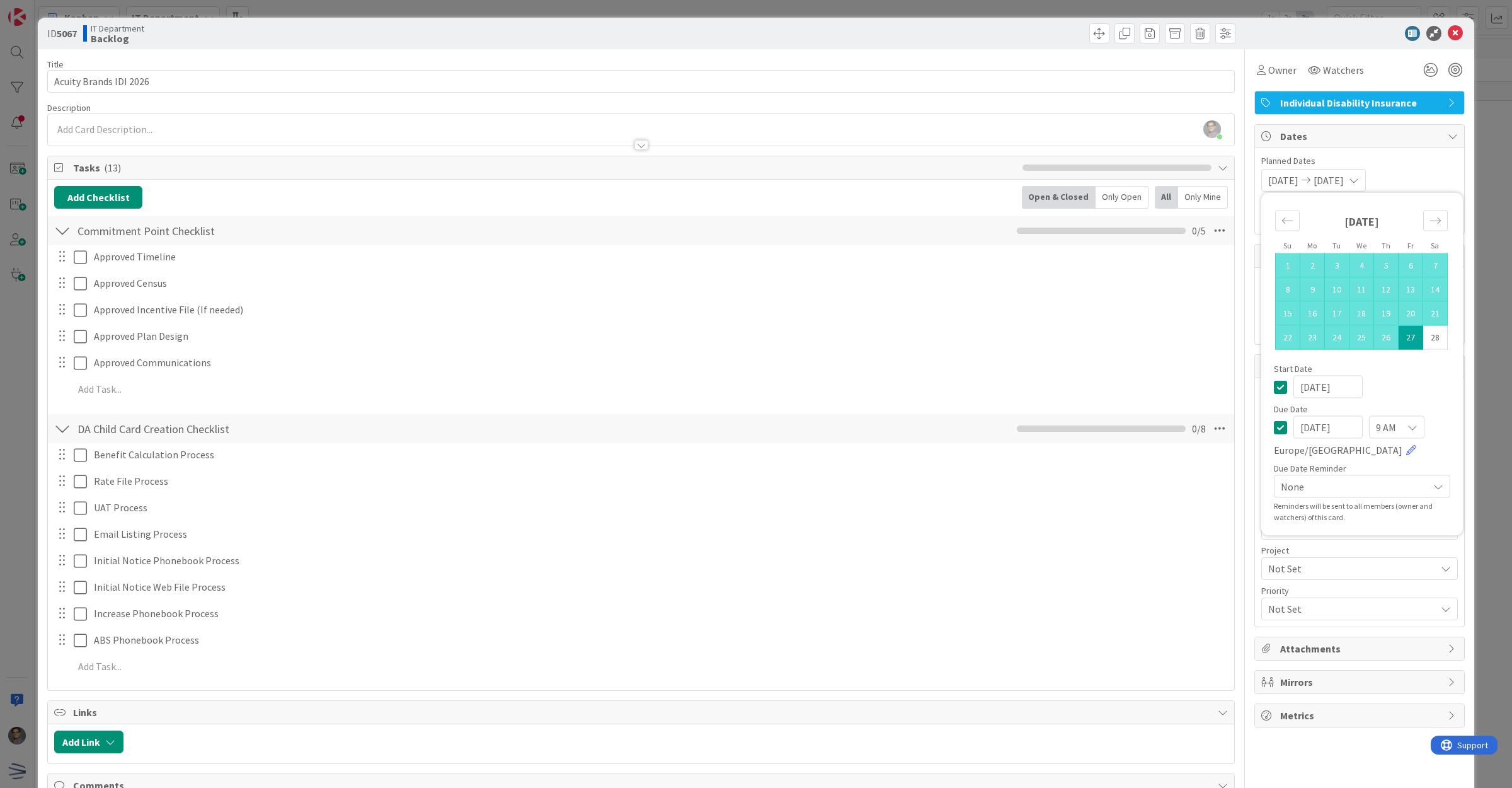
click at [1421, 184] on div "[DATE] [DATE] Su Mo Tu We Th Fr Sa [DATE] 1 2 3 4 5 6 7 8 9 10 11 12 13 14 15 1…" at bounding box center [1359, 180] width 196 height 23
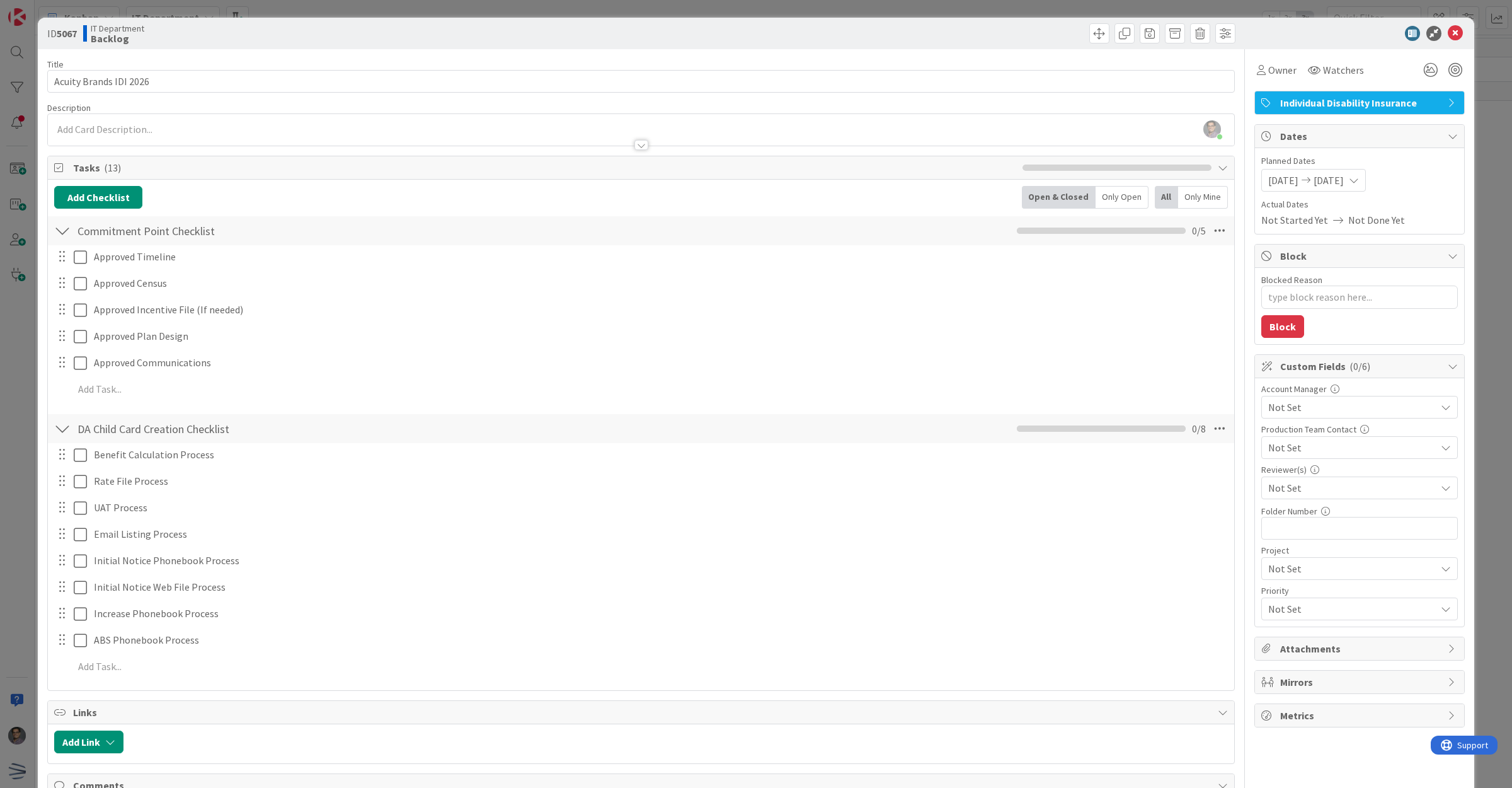
click at [1328, 413] on span "Not Set" at bounding box center [1352, 407] width 167 height 15
click at [1264, 533] on link "[PERSON_NAME]" at bounding box center [1357, 527] width 200 height 23
click at [1163, 522] on div "Benefit Calculation Process Update Cancel Rate File Process Update Cancel UAT P…" at bounding box center [641, 563] width 1174 height 240
click at [1306, 449] on span "Not Set" at bounding box center [1349, 448] width 161 height 18
click at [1320, 543] on span "[PERSON_NAME]" at bounding box center [1368, 546] width 165 height 19
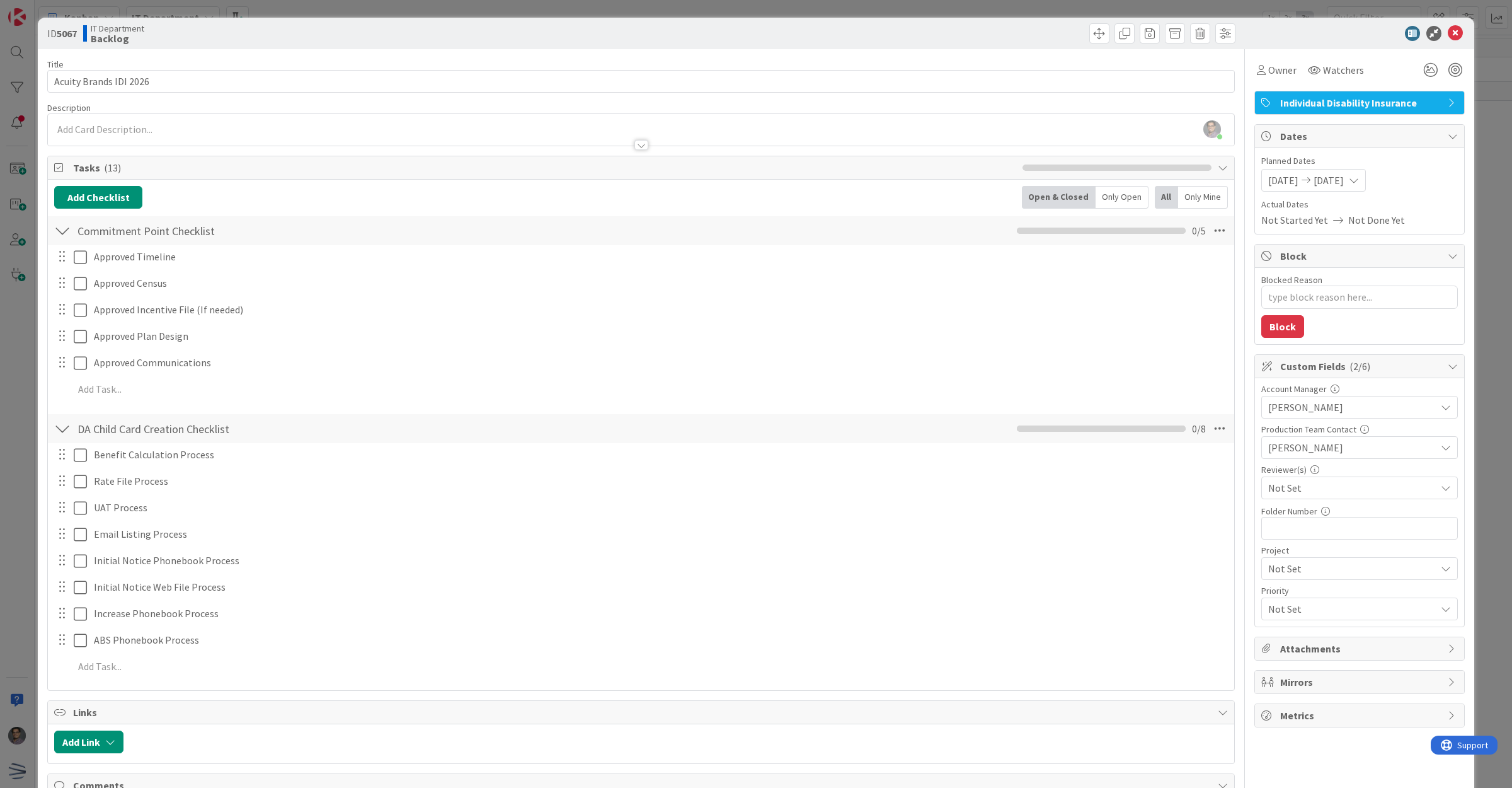
type textarea "x"
click at [1336, 528] on input "text" at bounding box center [1359, 528] width 196 height 23
type input "99"
type textarea "x"
type input "99"
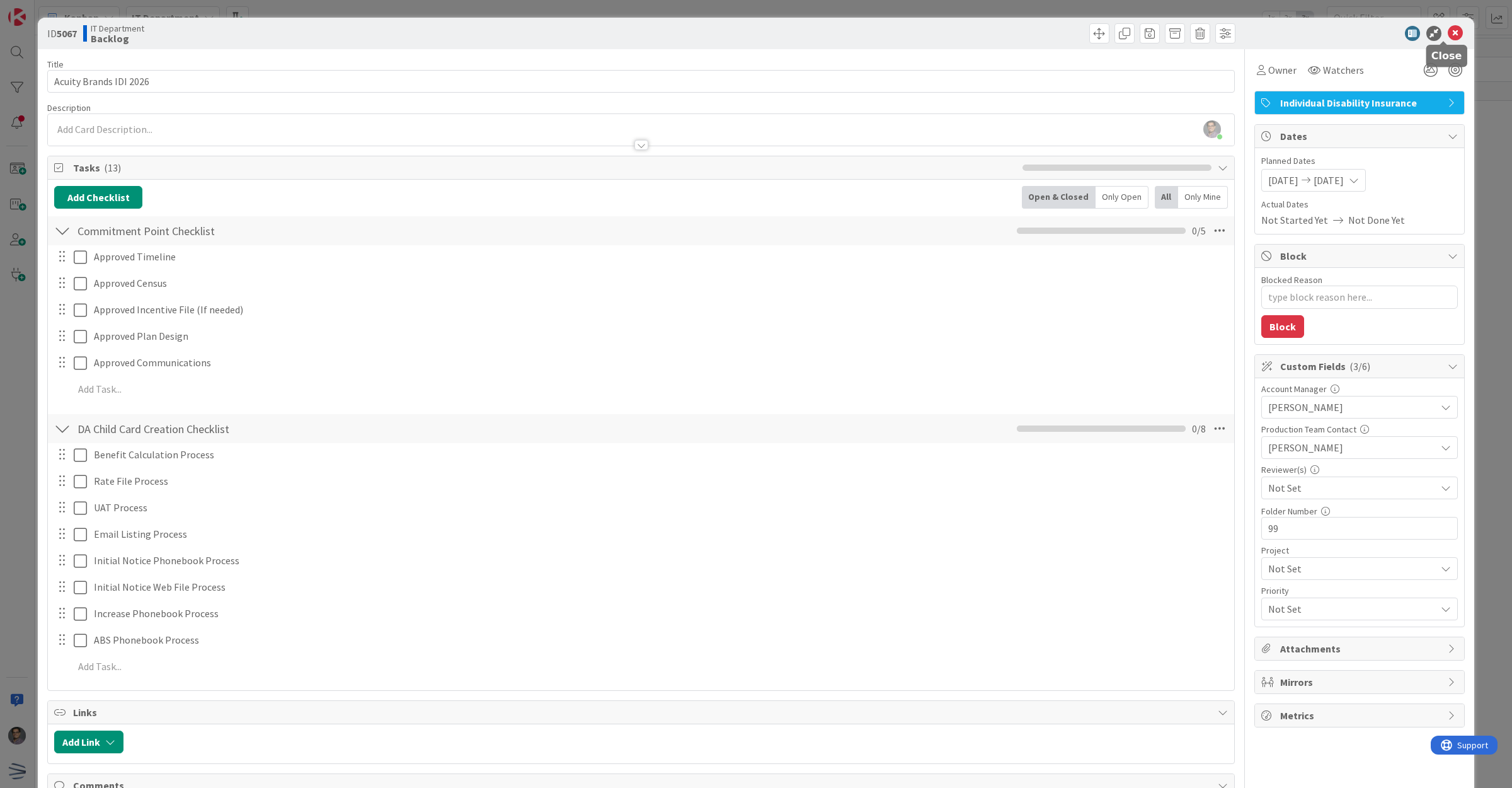
click at [1447, 32] on icon at bounding box center [1455, 34] width 15 height 15
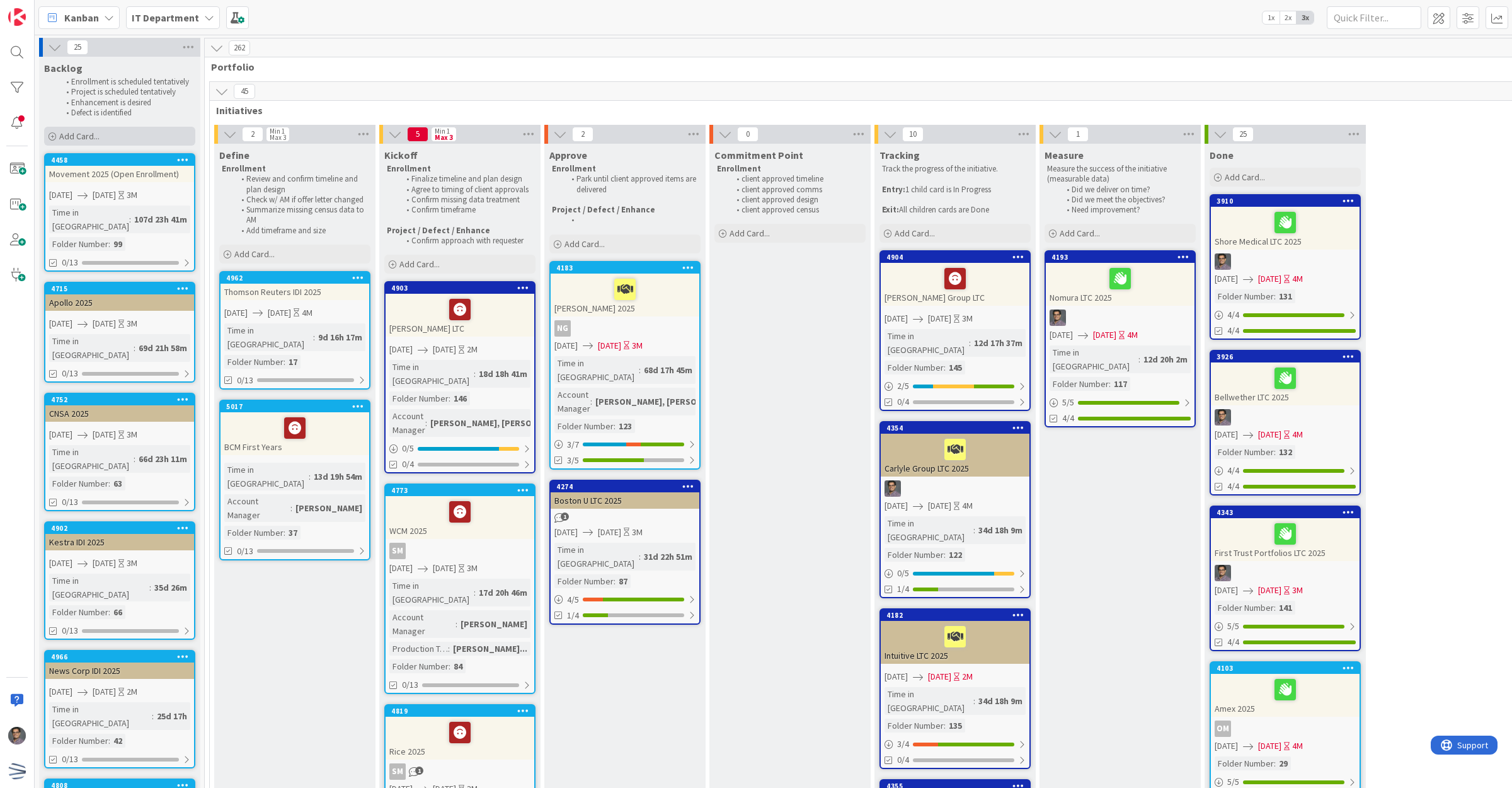
click at [115, 138] on div "Add Card..." at bounding box center [120, 136] width 151 height 19
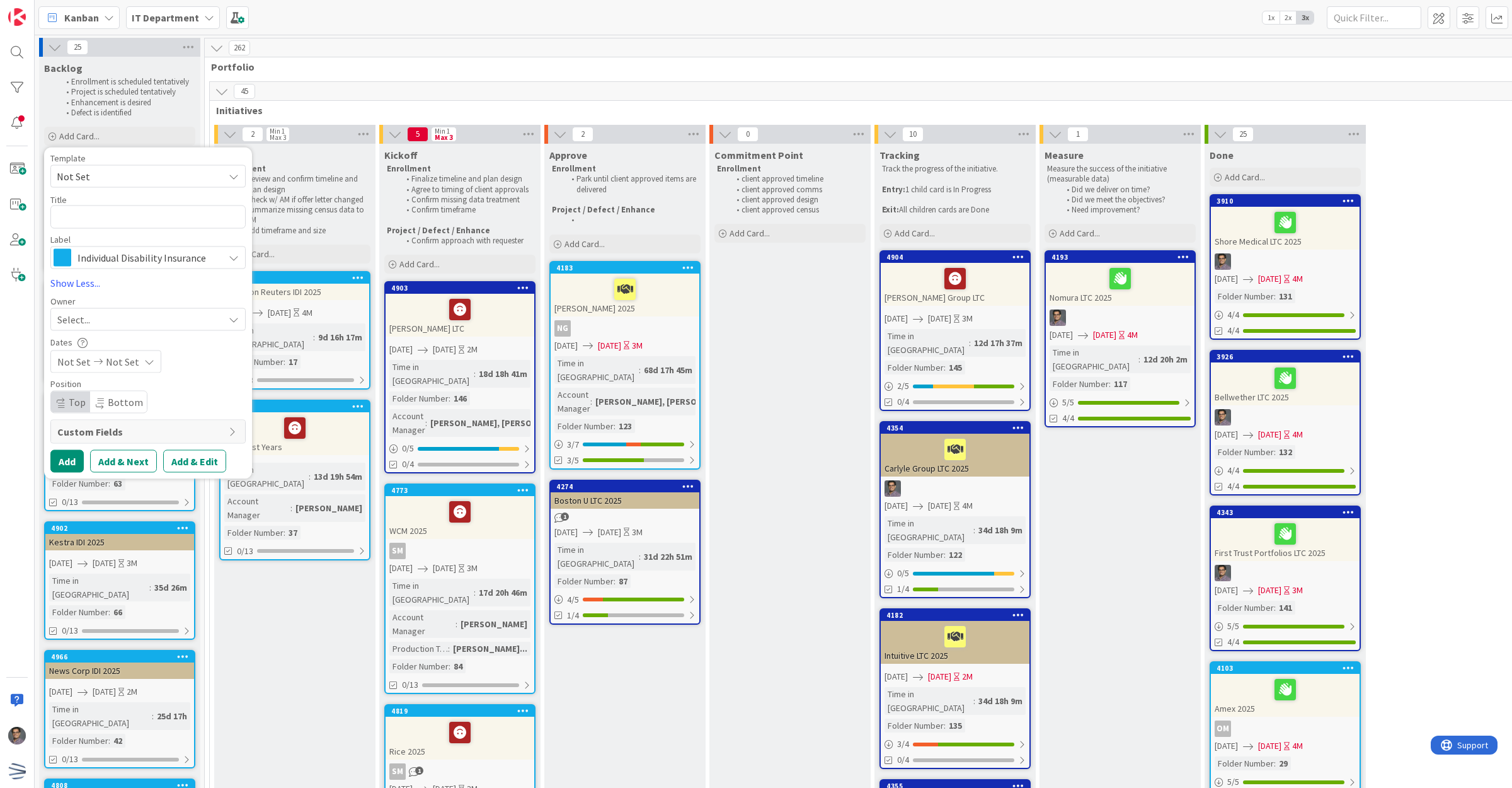
click at [156, 168] on span "Not Set" at bounding box center [135, 176] width 158 height 16
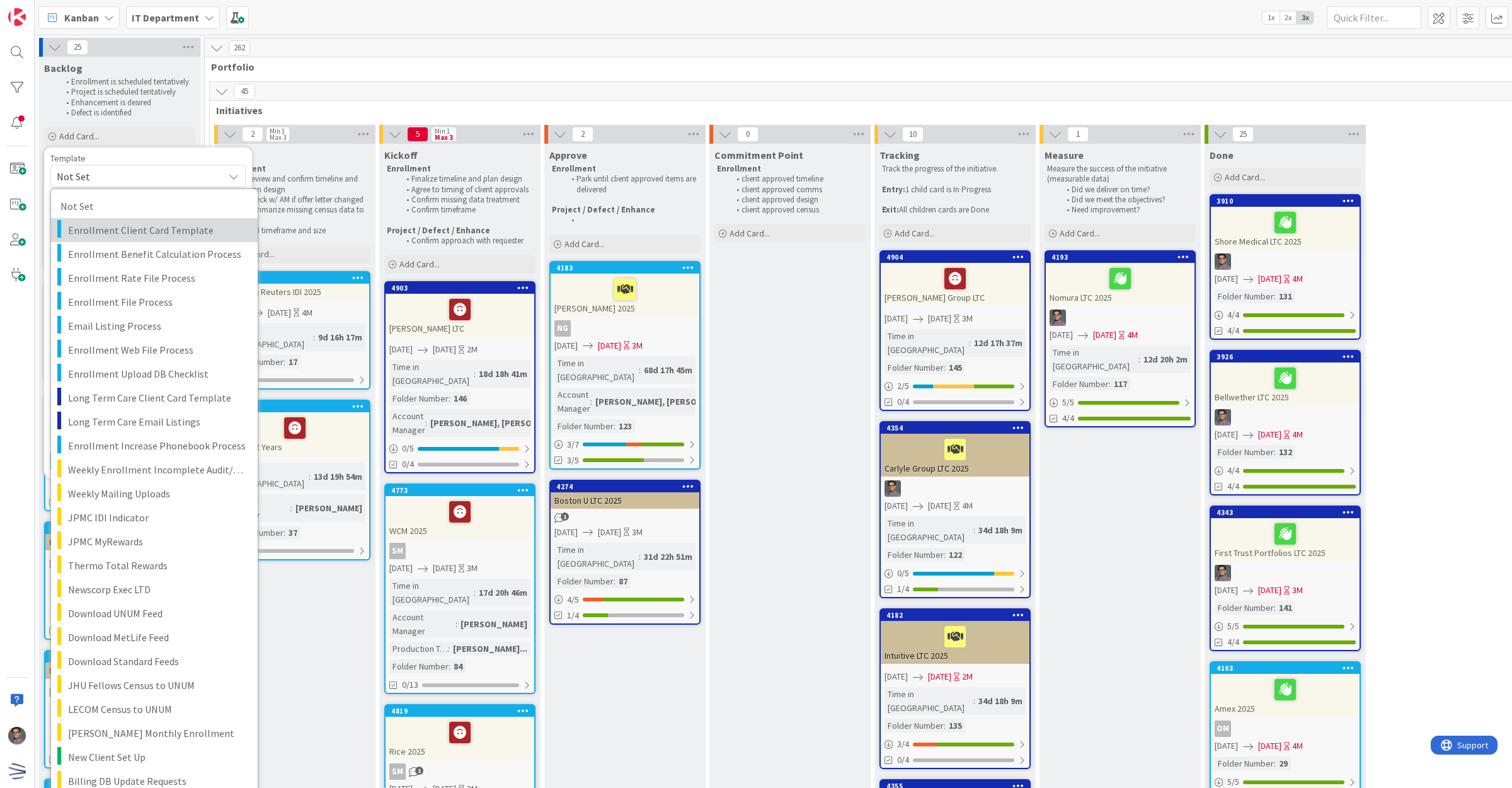
click at [161, 236] on span "Enrollment Client Card Template" at bounding box center [158, 230] width 180 height 16
type textarea "x"
type textarea "Enrollment Client Card Template"
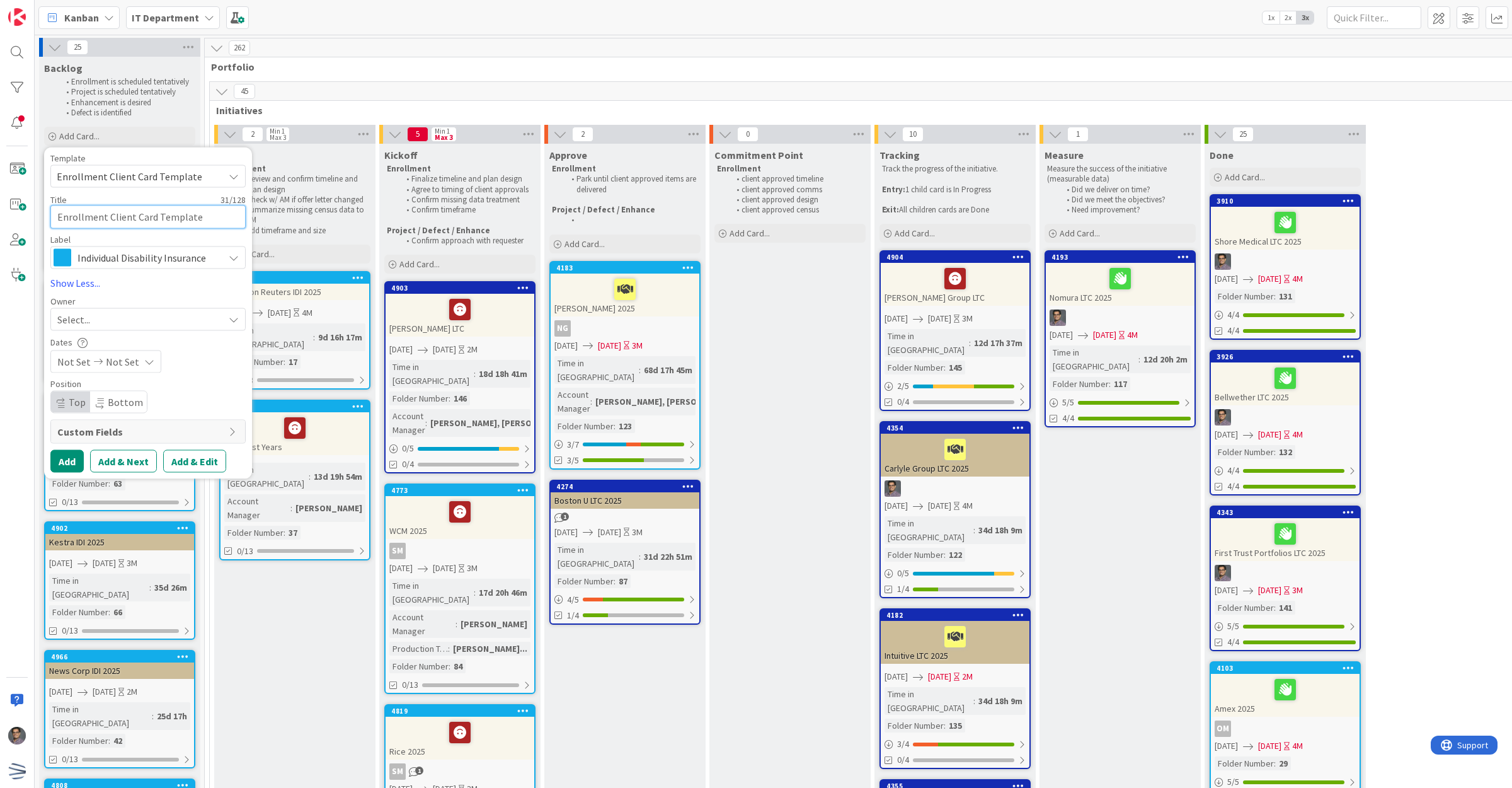
drag, startPoint x: 208, startPoint y: 221, endPoint x: 13, endPoint y: 221, distance: 195.0
click at [13, 221] on div "Kanban IT Department 1x 2x 3x 25 Backlog Enrollment is scheduled tentatively Pr…" at bounding box center [756, 394] width 1512 height 788
type textarea "x"
type textarea "L"
type textarea "x"
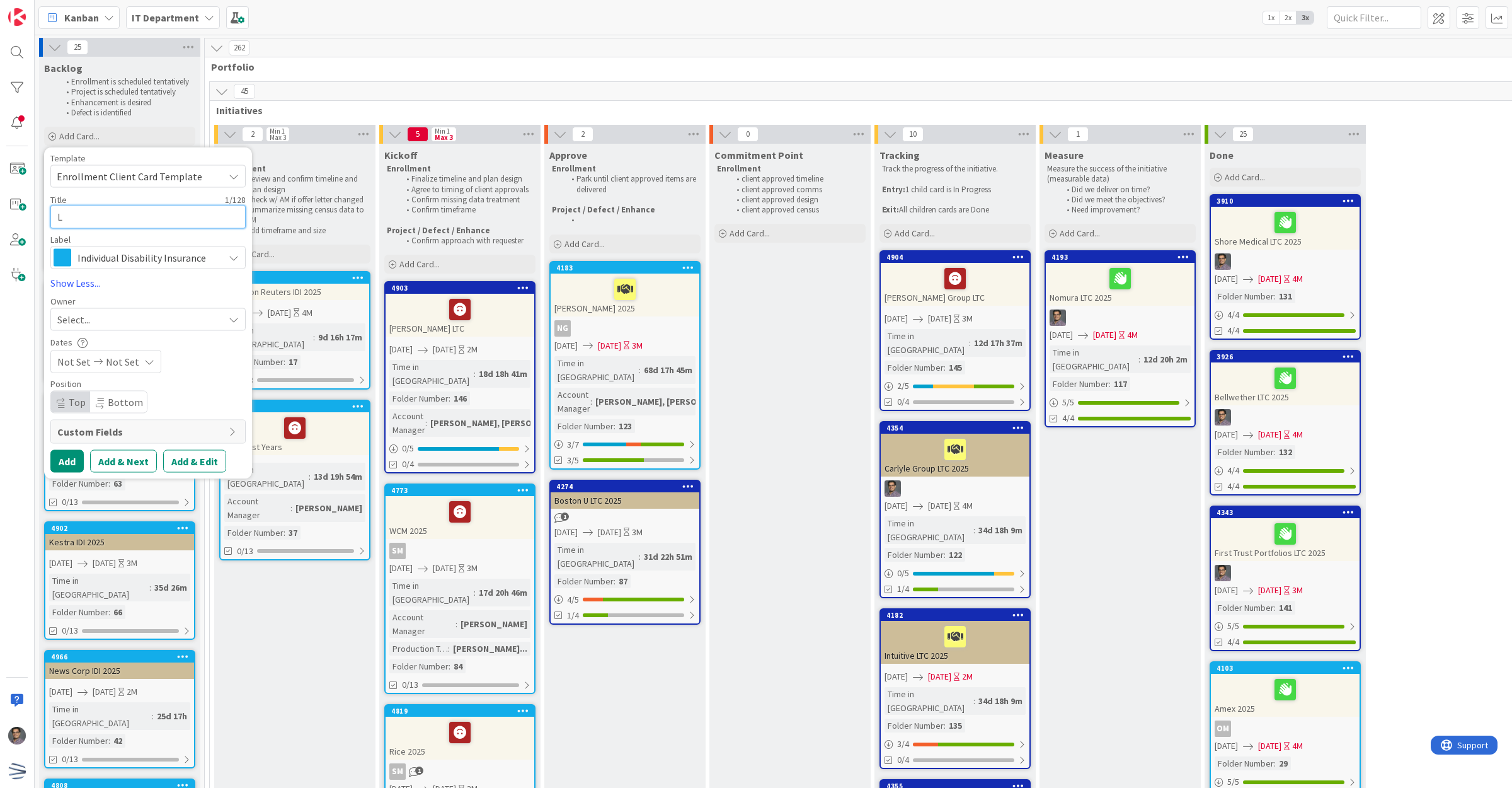
type textarea "Li"
type textarea "x"
type textarea "Liv"
type textarea "x"
type textarea "Liva"
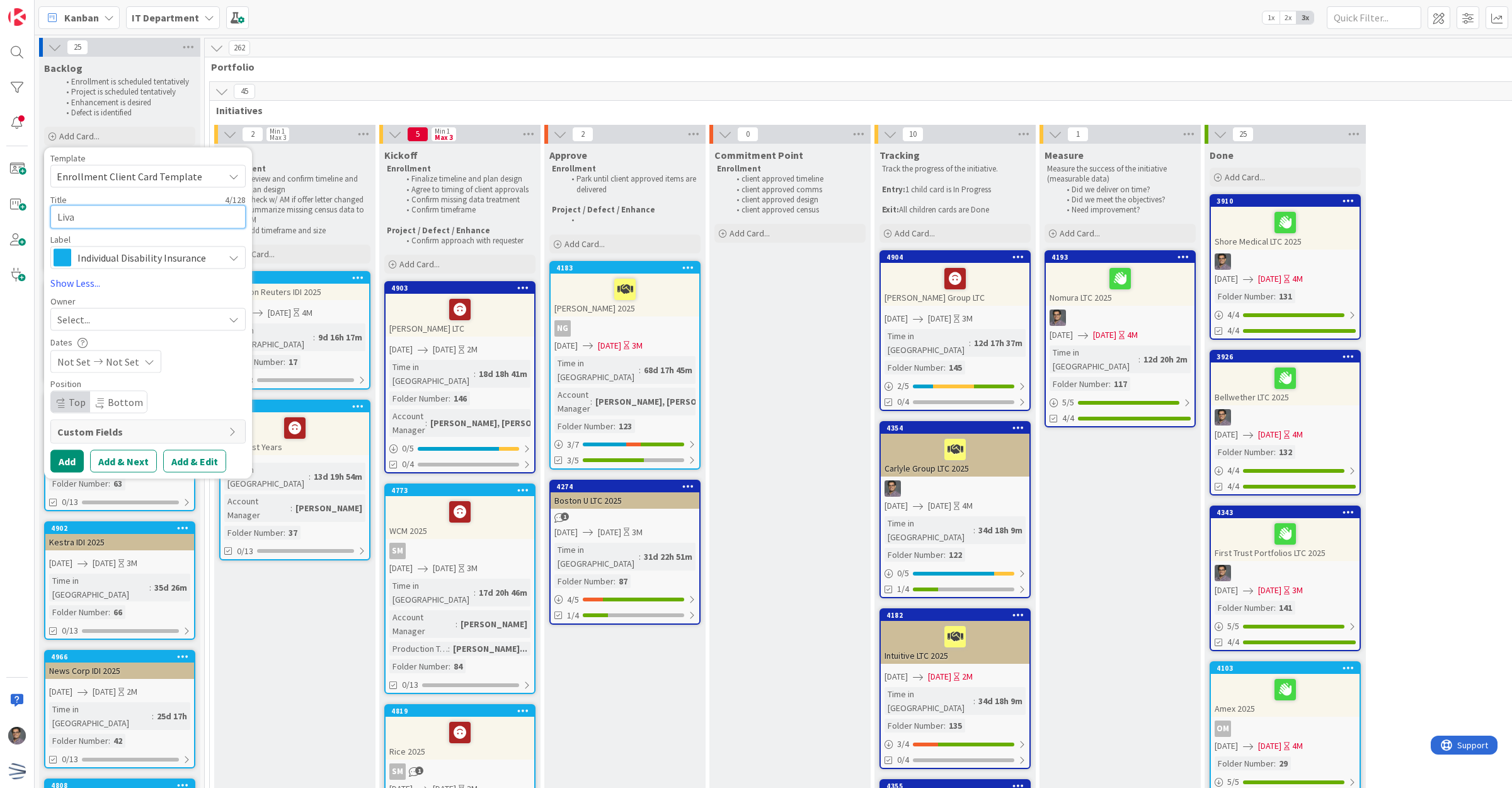
type textarea "x"
type textarea "[PERSON_NAME]"
type textarea "x"
type textarea "LivaNo"
type textarea "x"
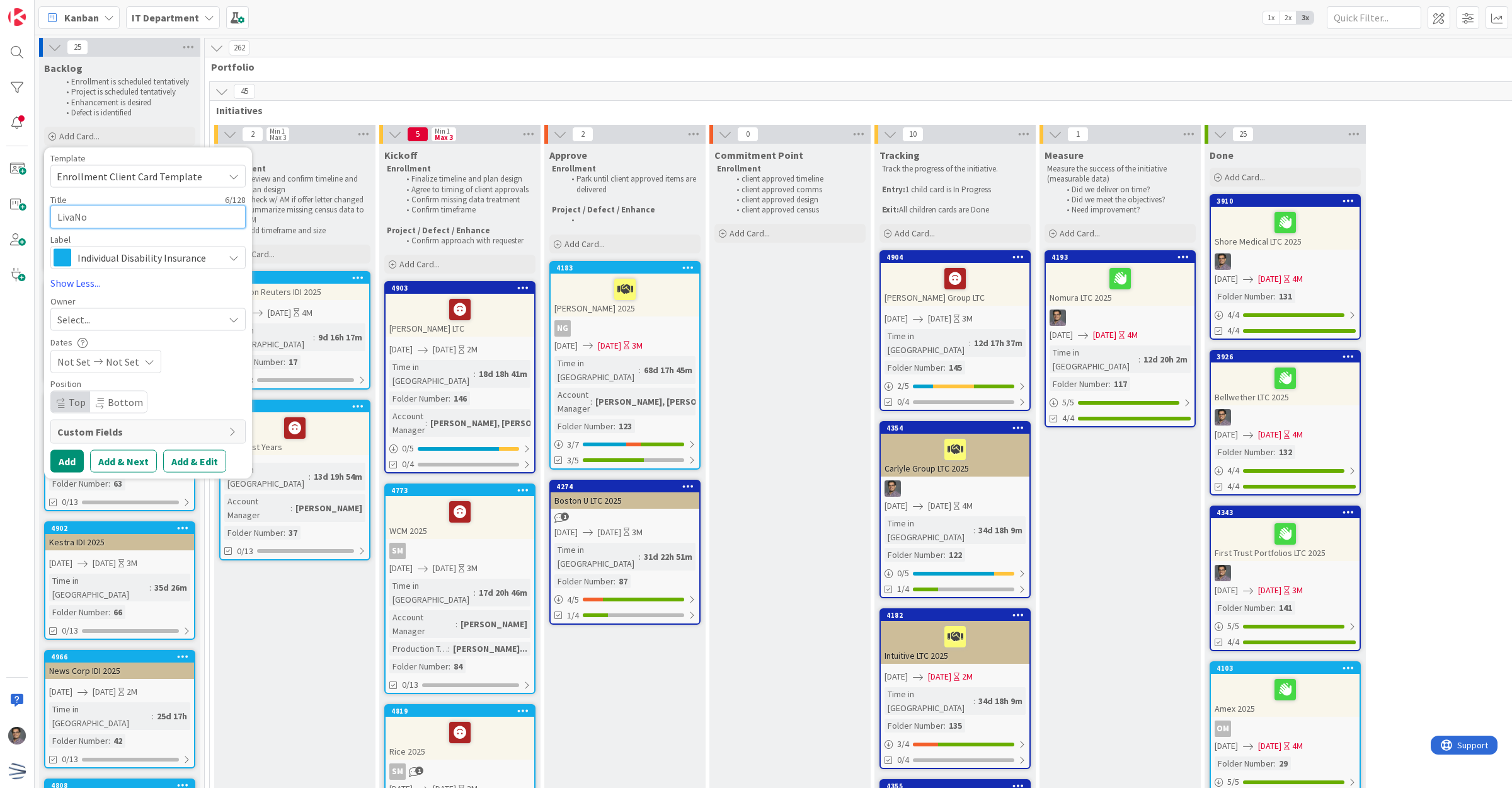
type textarea "LivaNov"
type textarea "x"
type textarea "LivaNova"
type textarea "x"
type textarea "LivaNova"
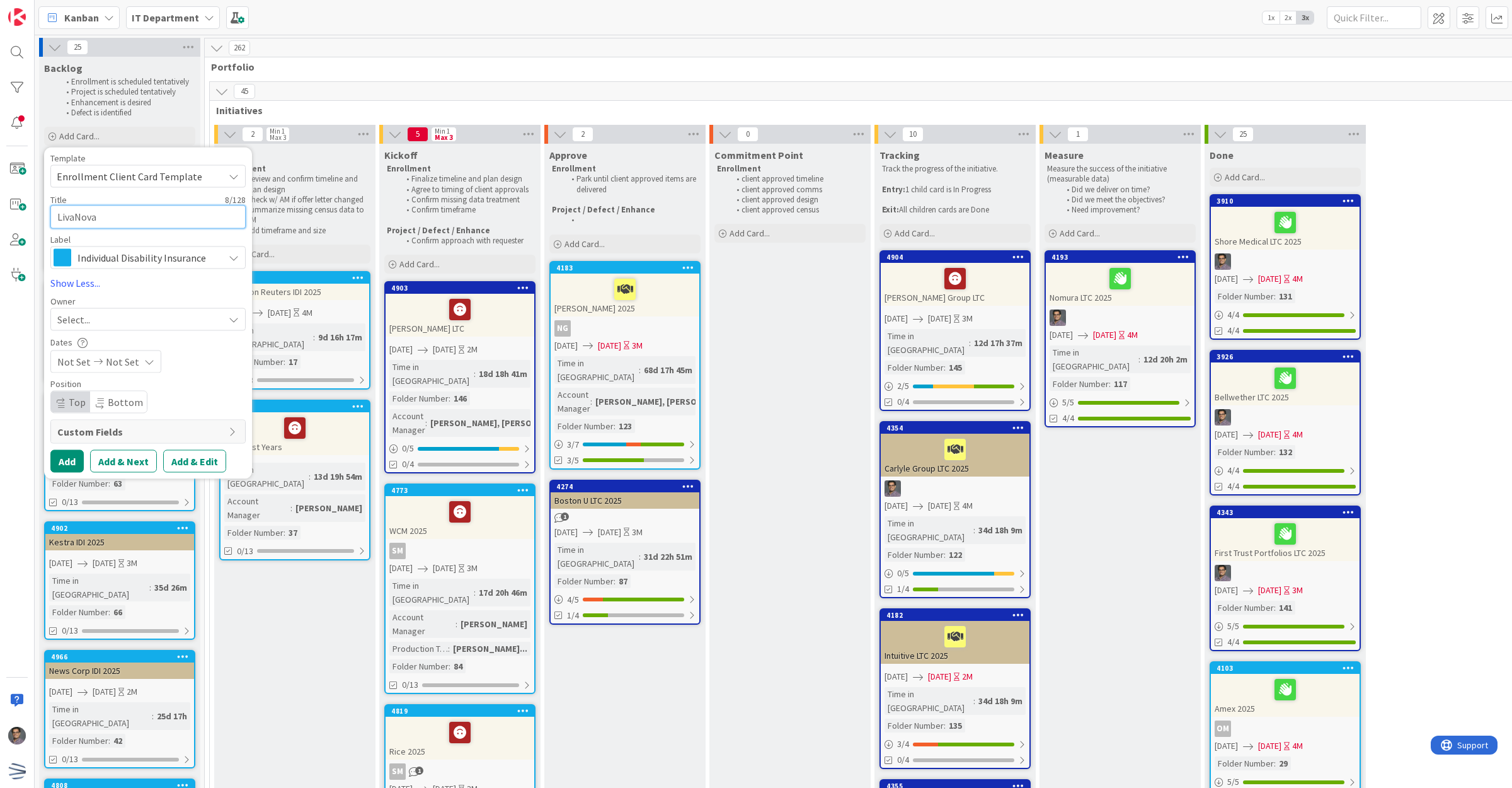
type textarea "x"
type textarea "LivaNova"
type textarea "x"
type textarea "LivaNova"
type textarea "x"
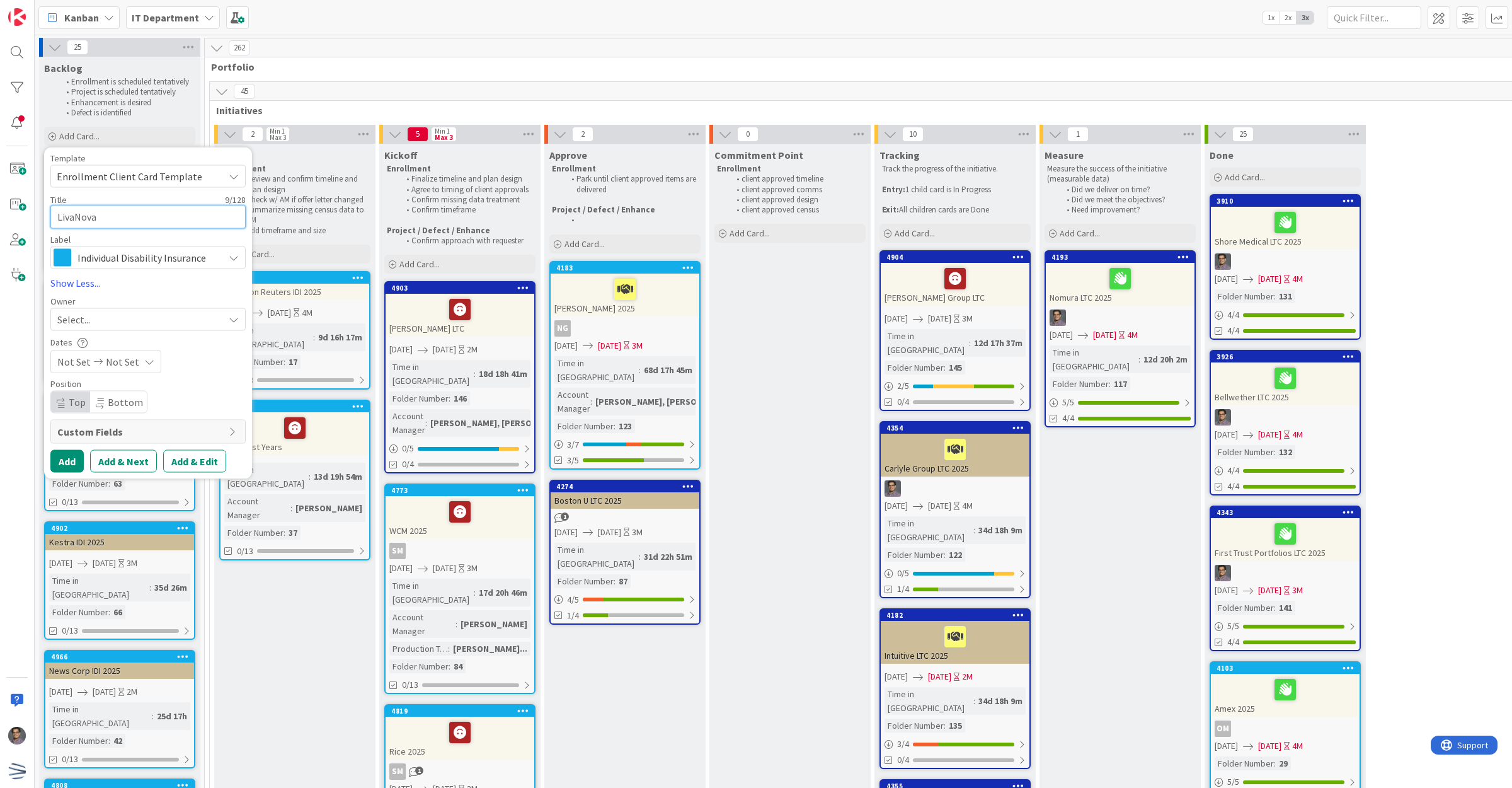
type textarea "LivaNova"
type textarea "x"
type textarea "LivaNova"
type textarea "x"
type textarea "[PERSON_NAME] I"
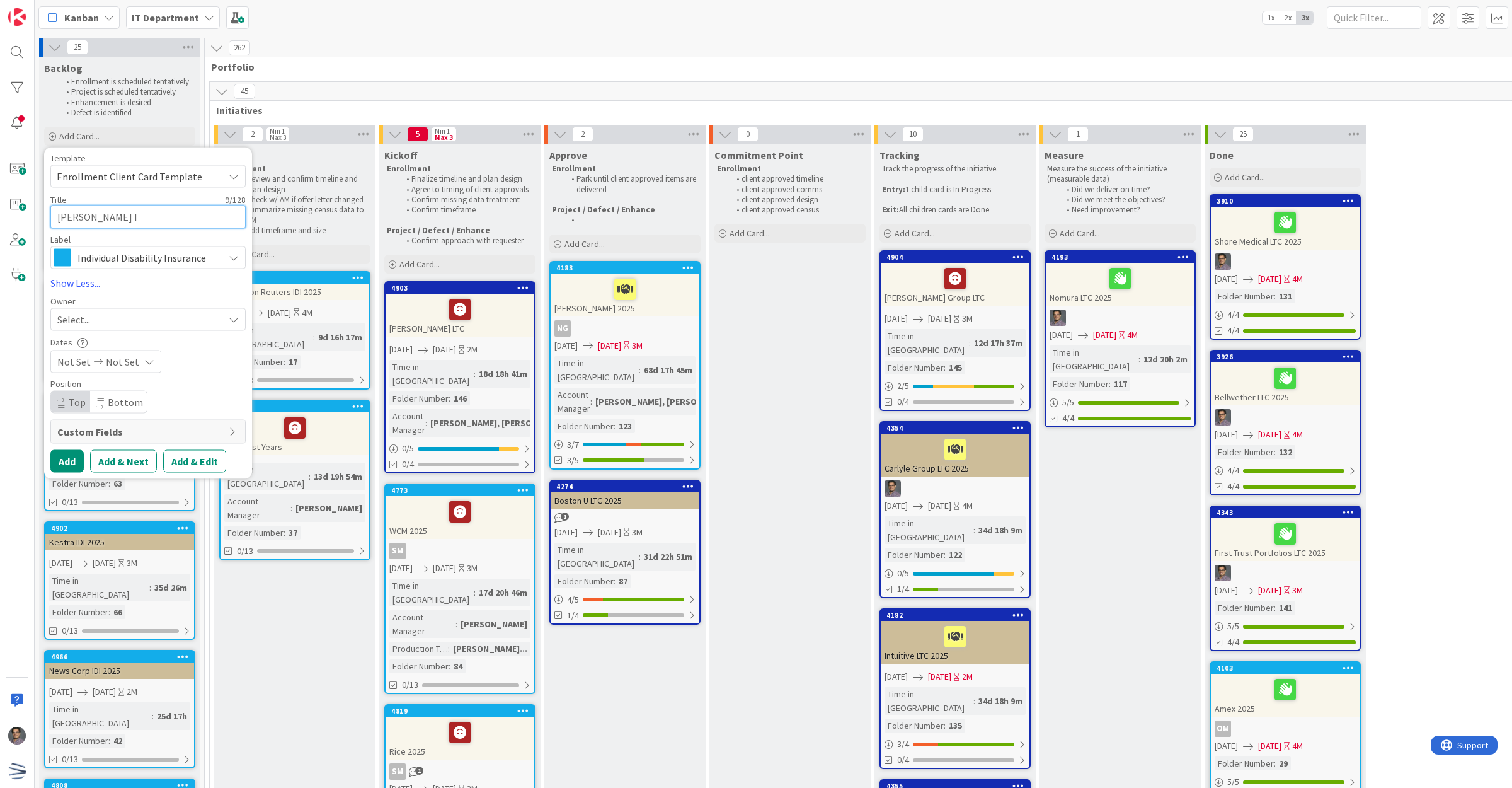
type textarea "x"
type textarea "[PERSON_NAME] IDI"
type textarea "x"
type textarea "[PERSON_NAME] IDI"
type textarea "x"
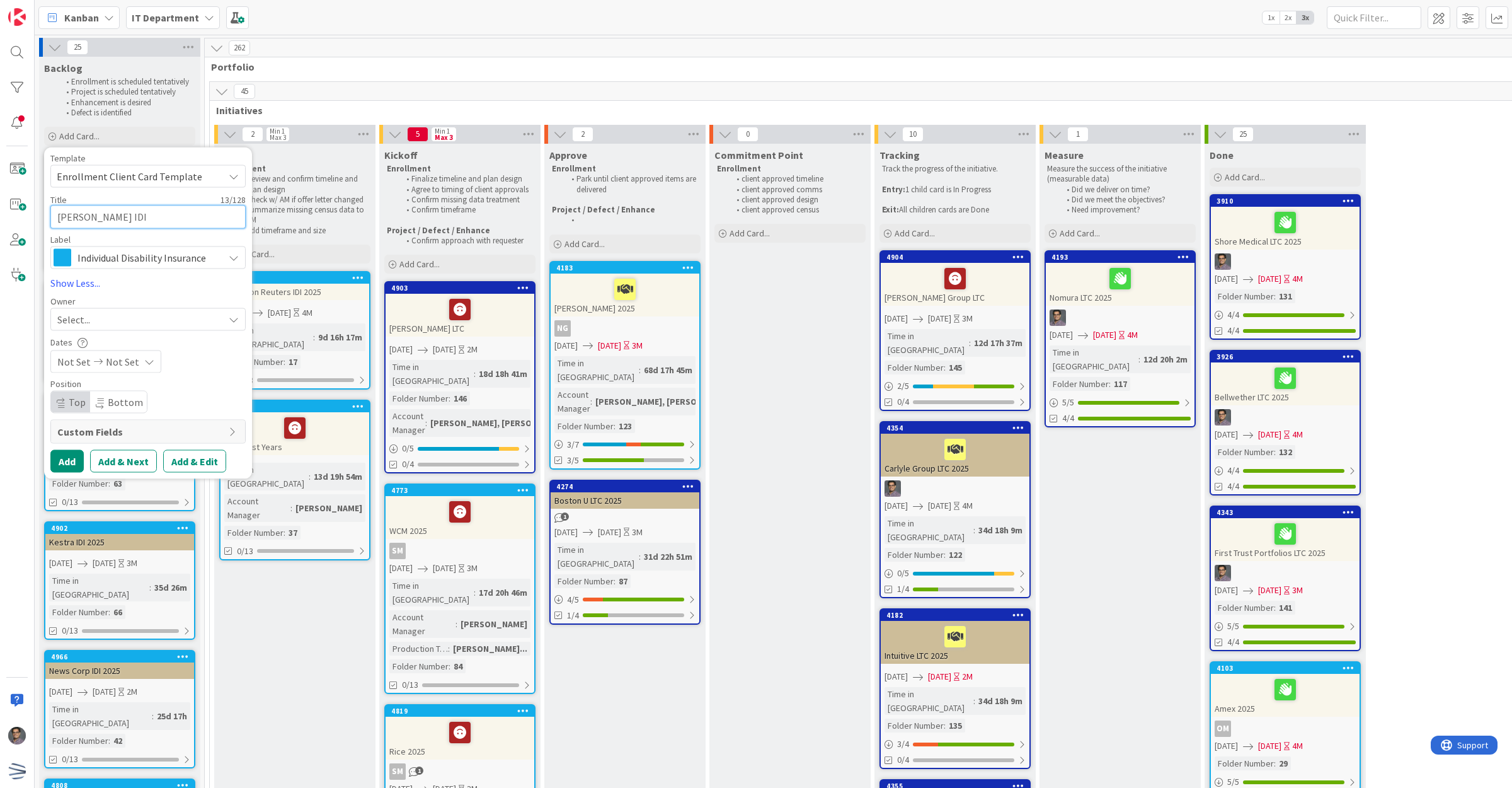
type textarea "[PERSON_NAME] IDI"
type textarea "x"
type textarea "[PERSON_NAME] IDI"
type textarea "x"
type textarea "LivaNova IDI 2"
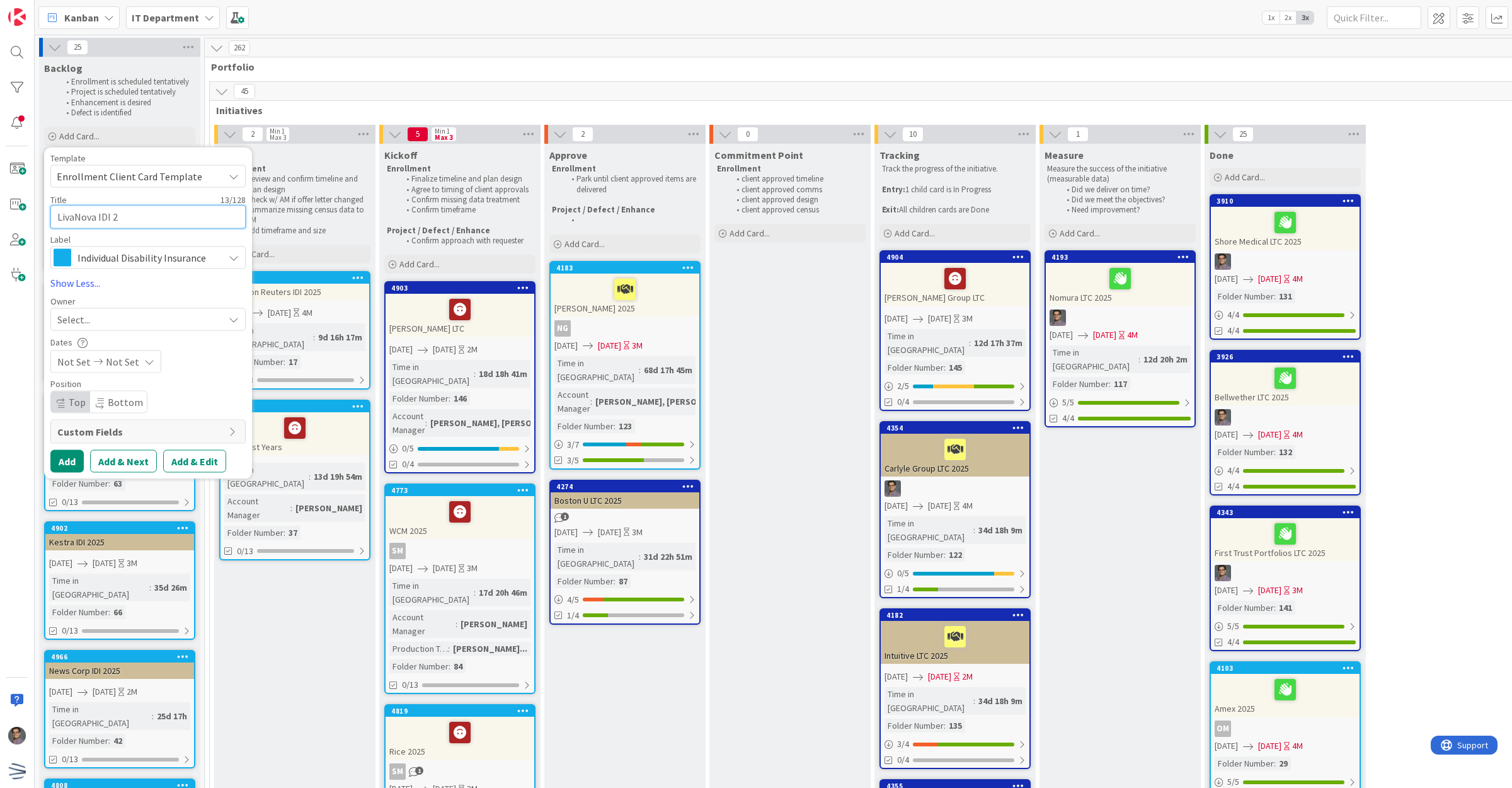
type textarea "x"
type textarea "[PERSON_NAME] IDI 20"
type textarea "x"
type textarea "[PERSON_NAME] IDI 202"
type textarea "x"
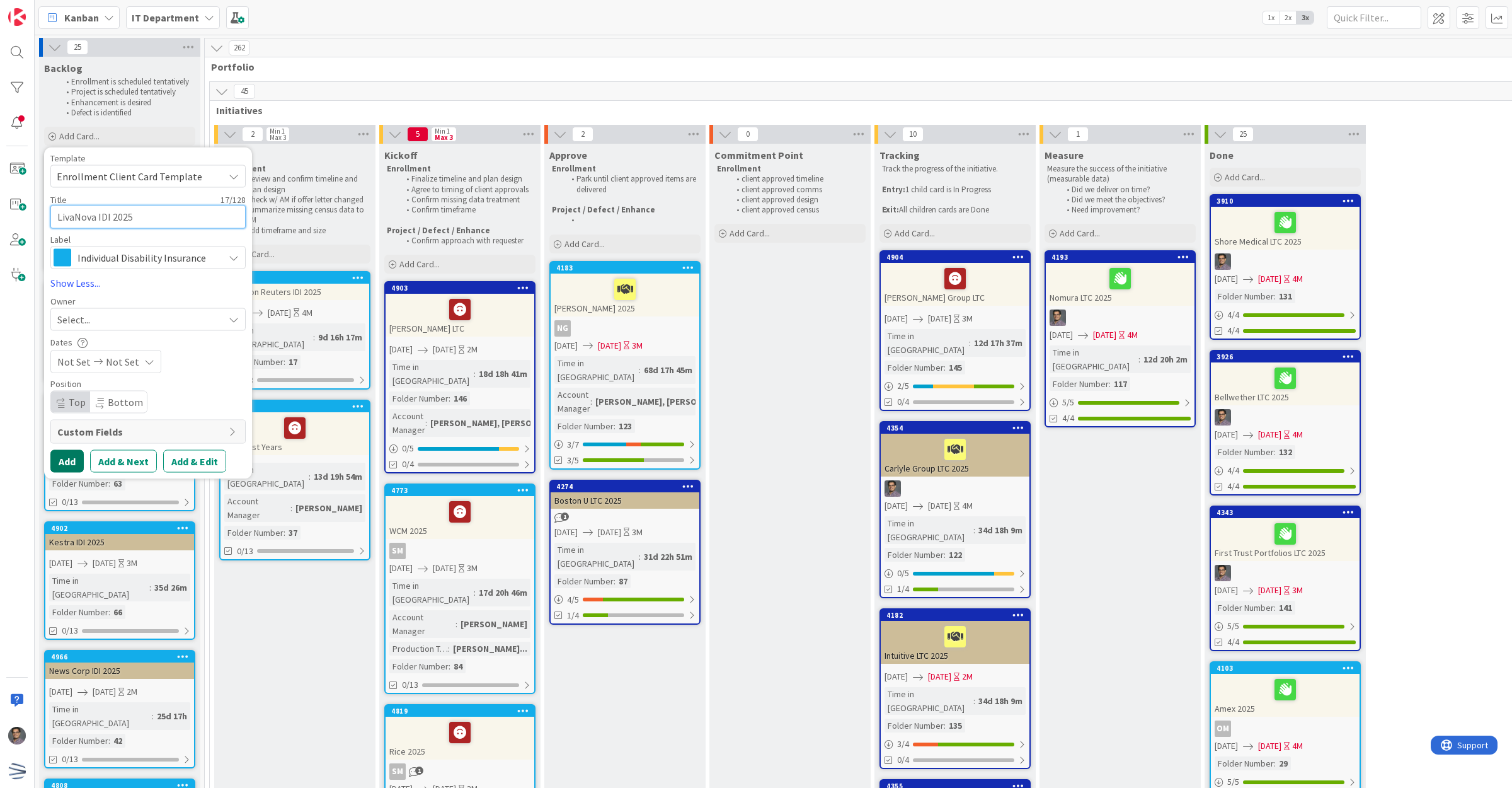
type textarea "LivaNova IDI 2025"
click at [63, 454] on button "Add" at bounding box center [67, 461] width 34 height 23
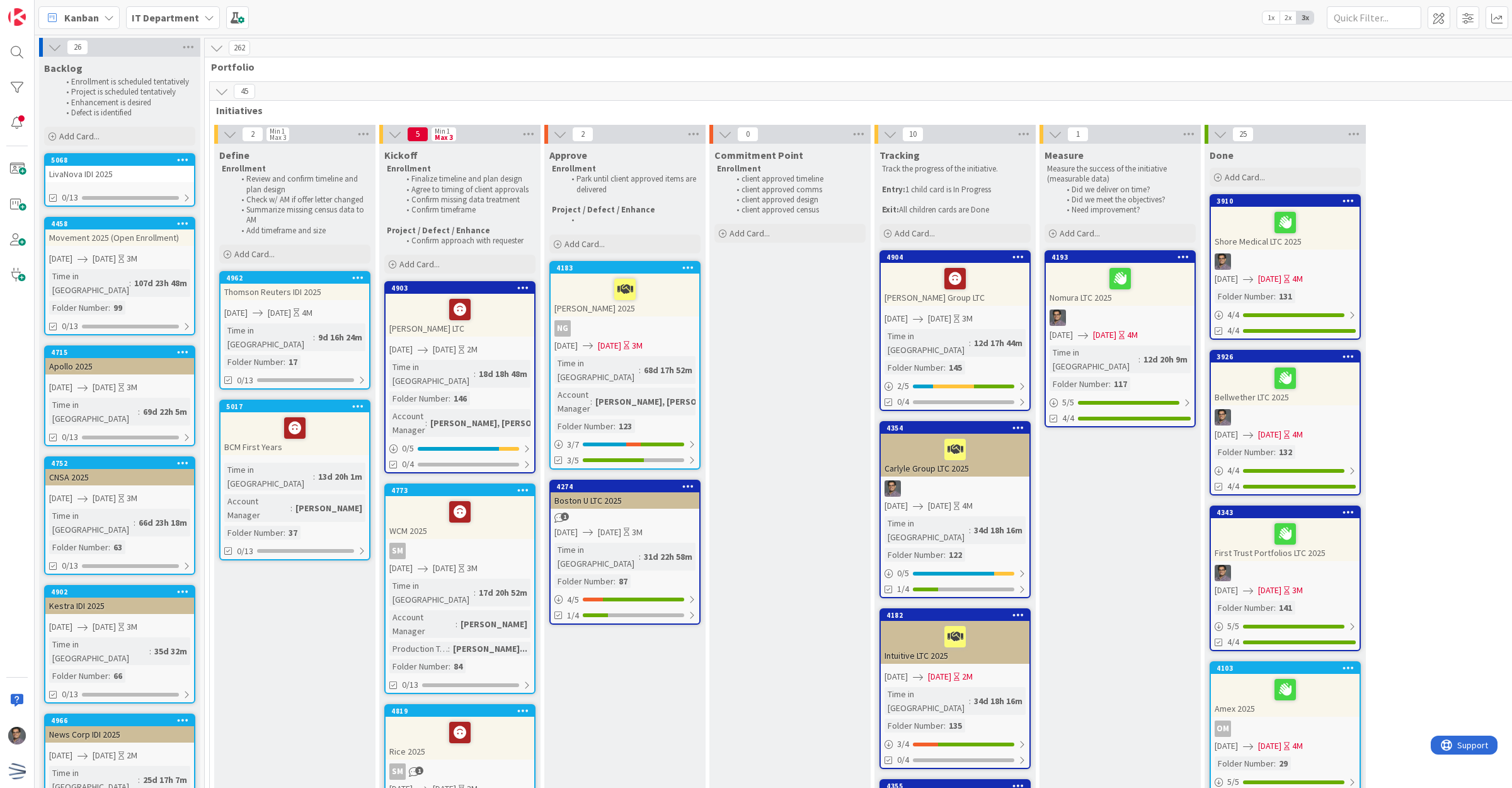
click at [120, 173] on div "LivaNova IDI 2025" at bounding box center [120, 174] width 149 height 16
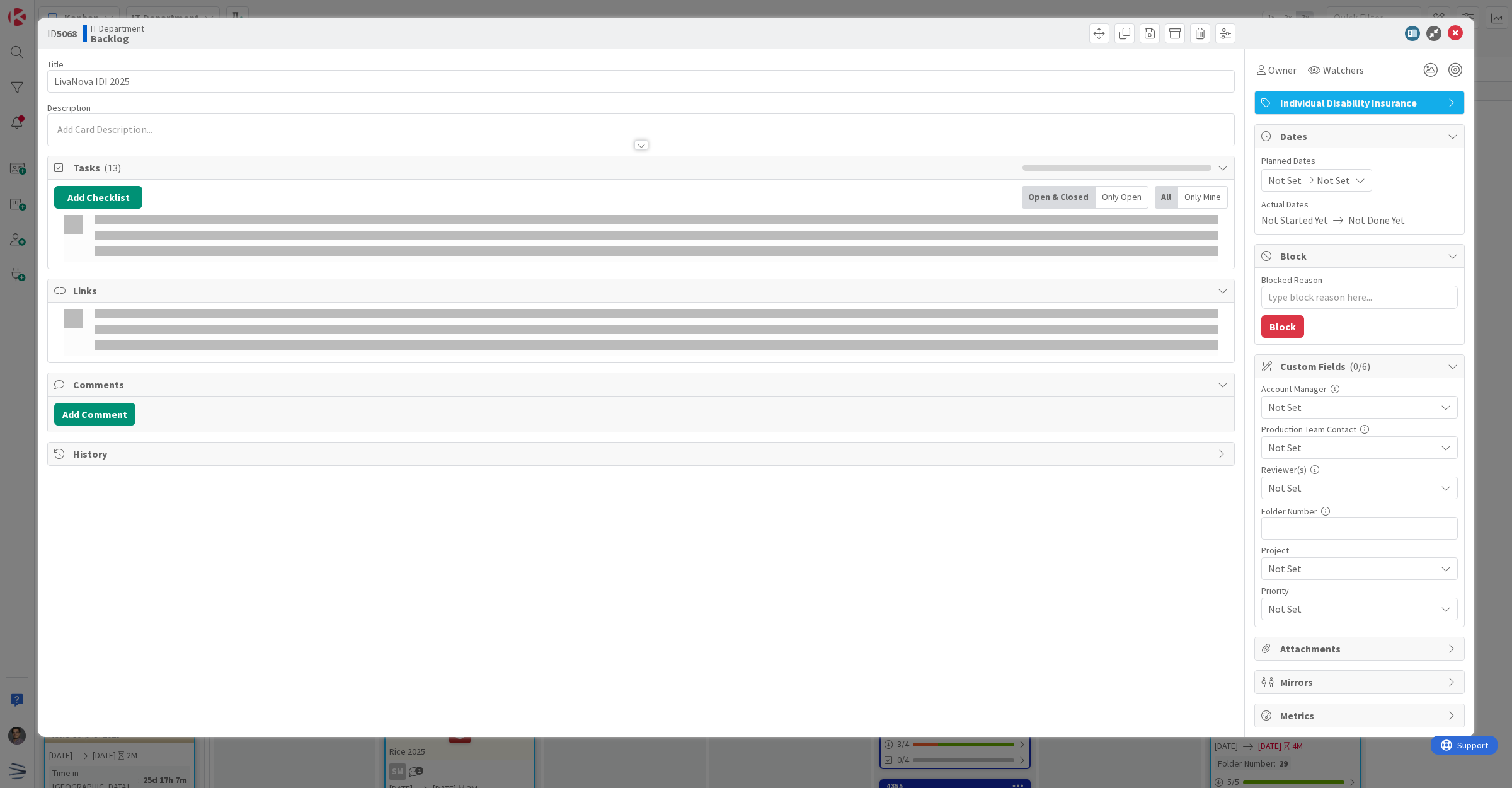
type textarea "x"
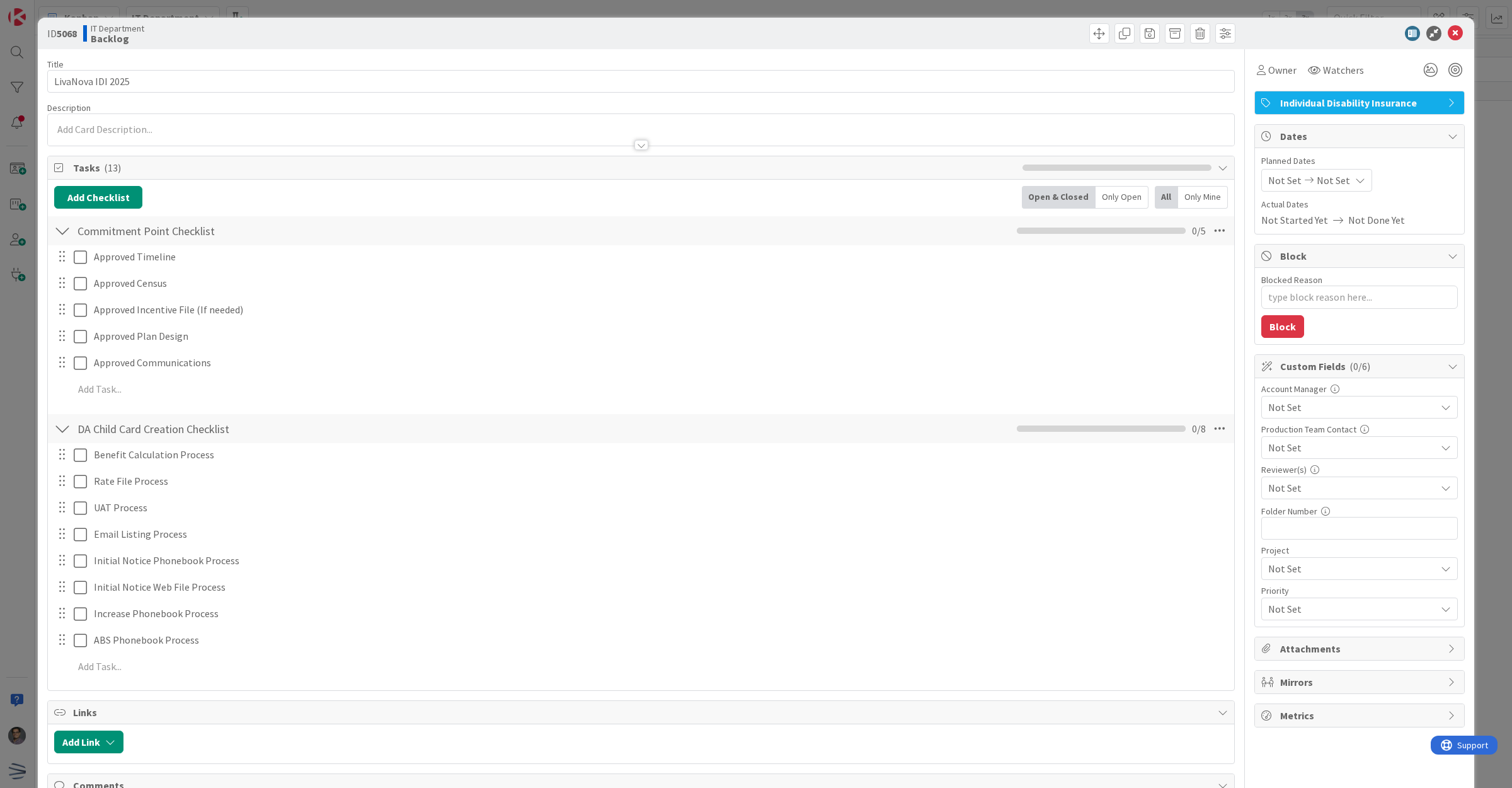
click at [1283, 178] on span "Not Set" at bounding box center [1285, 180] width 34 height 15
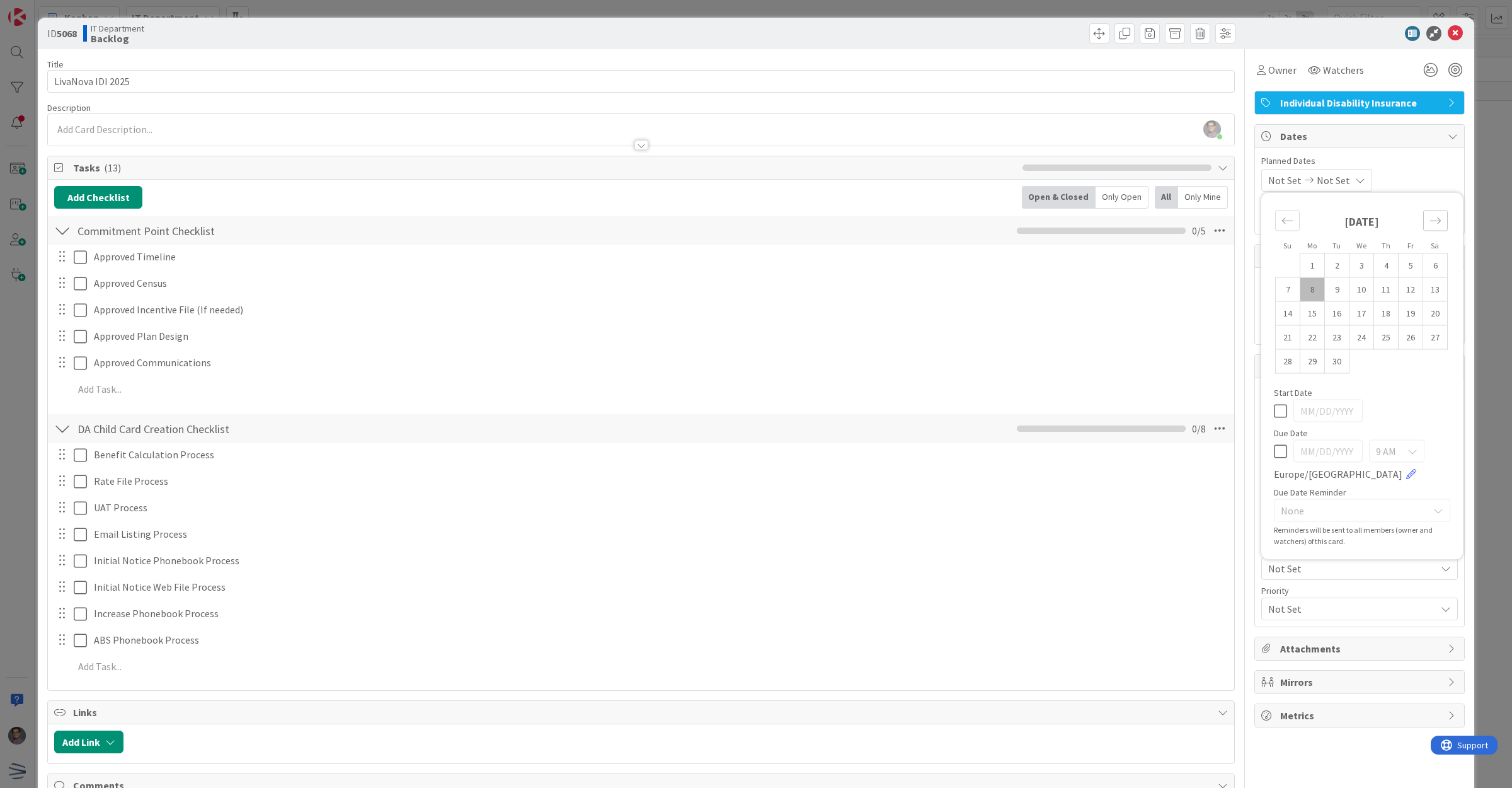
click at [1430, 224] on icon "Move forward to switch to the next month." at bounding box center [1435, 221] width 12 height 12
click at [1352, 285] on td "5" at bounding box center [1361, 289] width 25 height 24
type input "[DATE]"
type textarea "x"
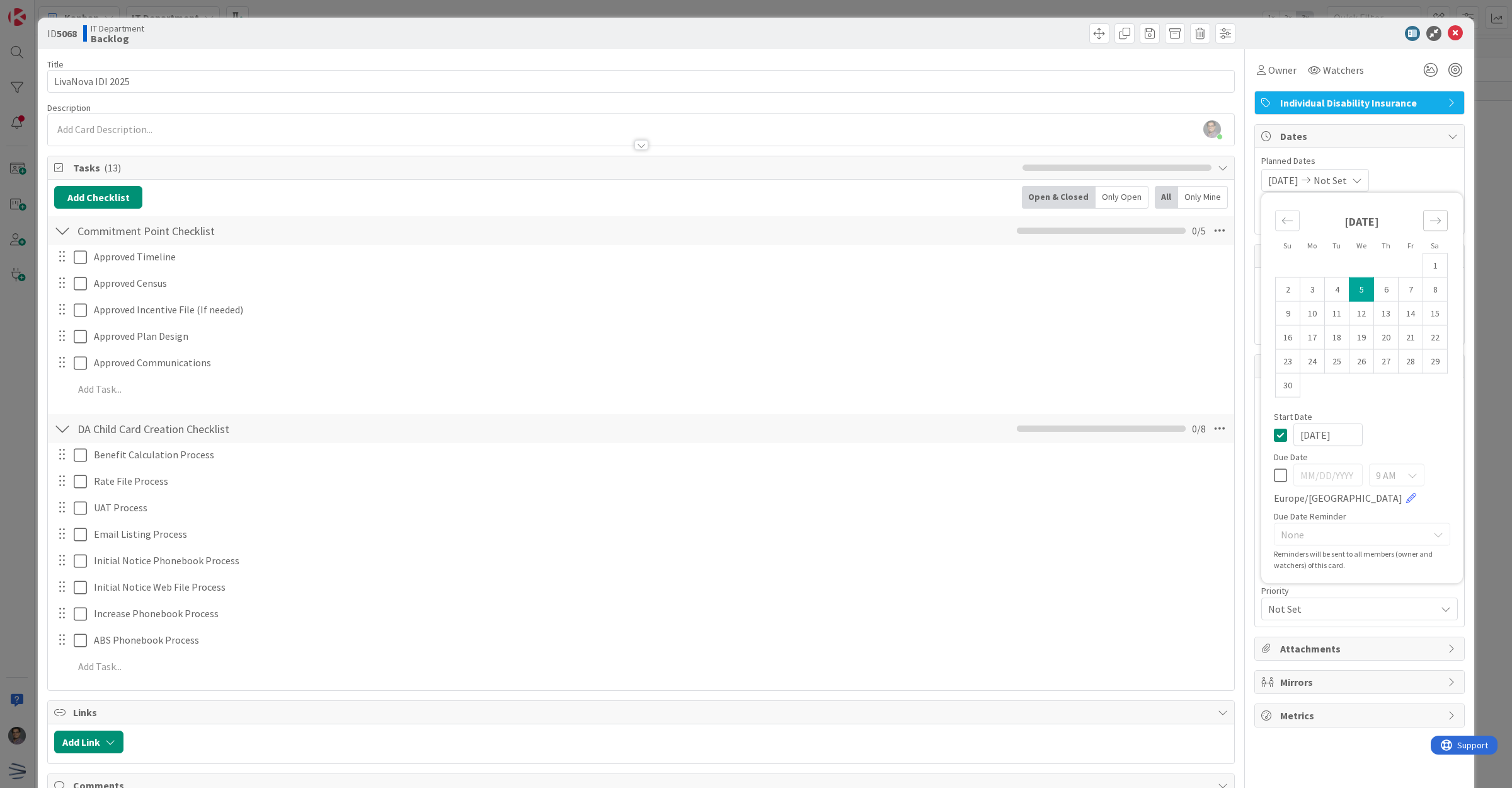
click at [1430, 221] on icon "Move forward to switch to the next month." at bounding box center [1435, 221] width 11 height 6
click at [1331, 312] on td "13" at bounding box center [1337, 313] width 25 height 24
type input "[DATE]"
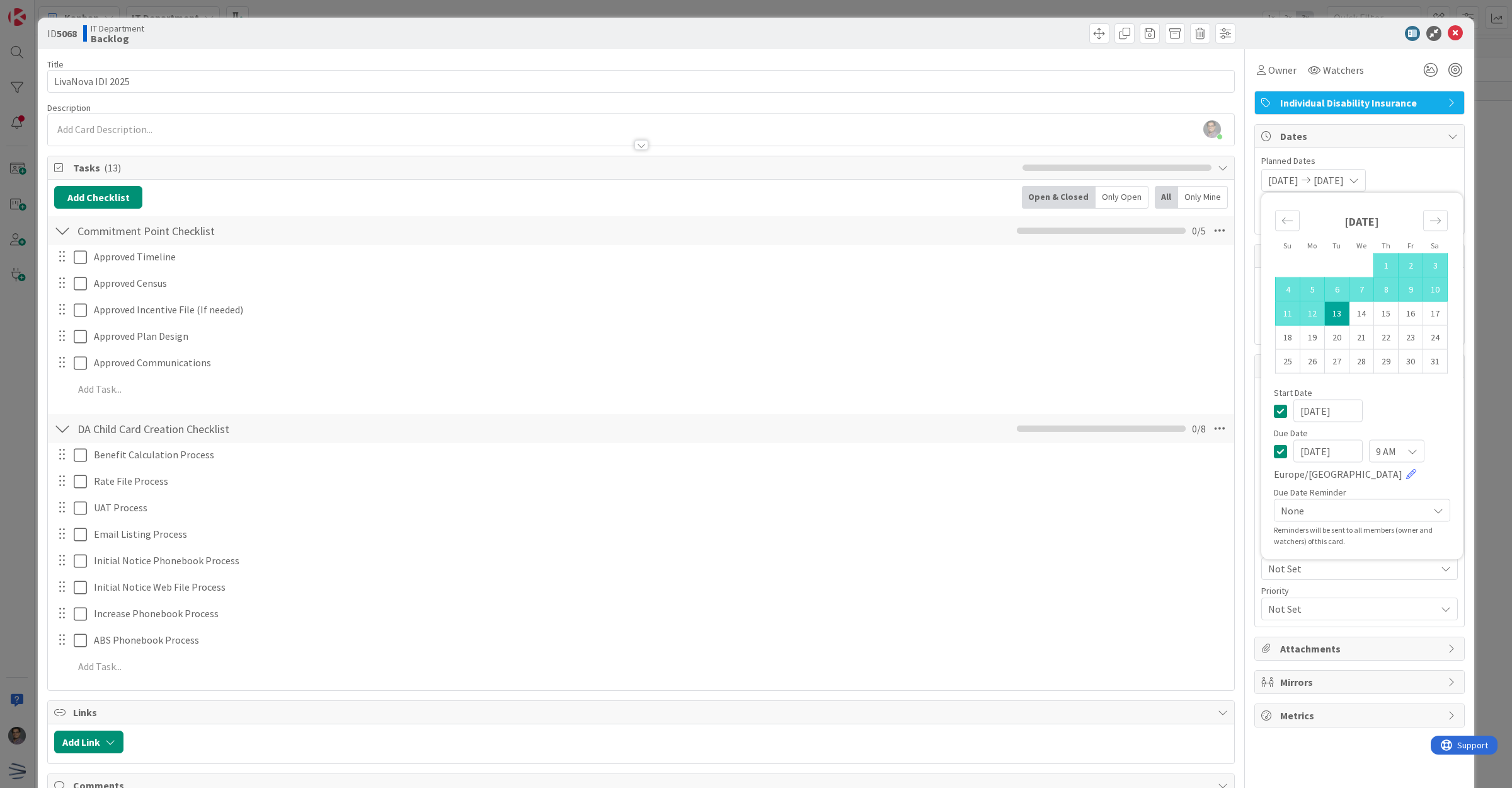
click at [1430, 178] on div "[DATE] [DATE] Su Mo Tu We Th Fr Sa [DATE] 1 2 3 4 5 6 7 8 9 10 11 12 13 14 15 1…" at bounding box center [1359, 180] width 196 height 23
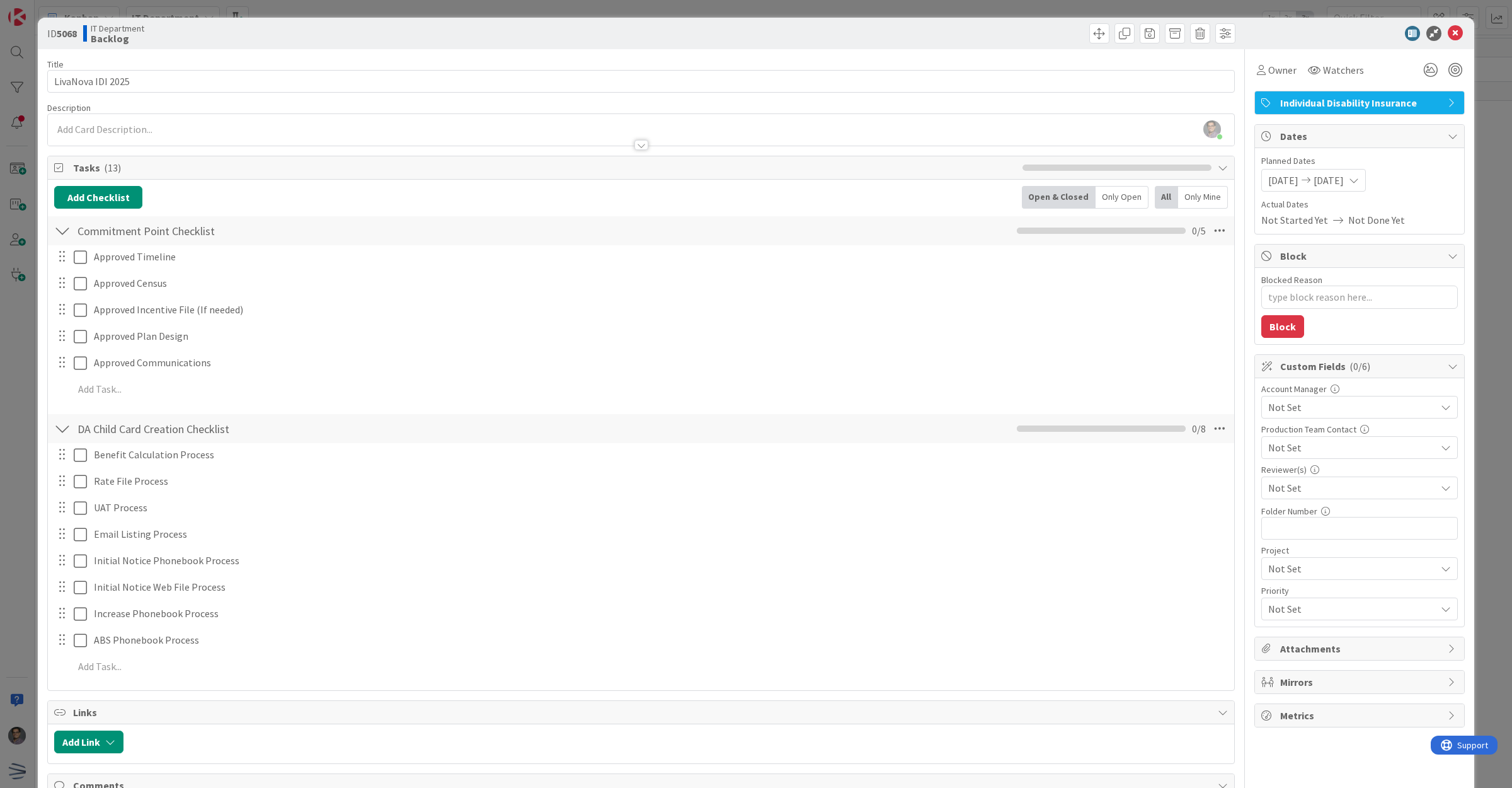
click at [1295, 408] on span "Not Set" at bounding box center [1352, 407] width 167 height 15
click at [1279, 521] on span "[PERSON_NAME]" at bounding box center [1317, 527] width 75 height 19
click at [1381, 411] on span "[PERSON_NAME]" at bounding box center [1352, 407] width 167 height 15
click at [1328, 452] on span "Not Set" at bounding box center [1349, 448] width 161 height 18
click at [1308, 548] on span "[PERSON_NAME]" at bounding box center [1368, 546] width 165 height 19
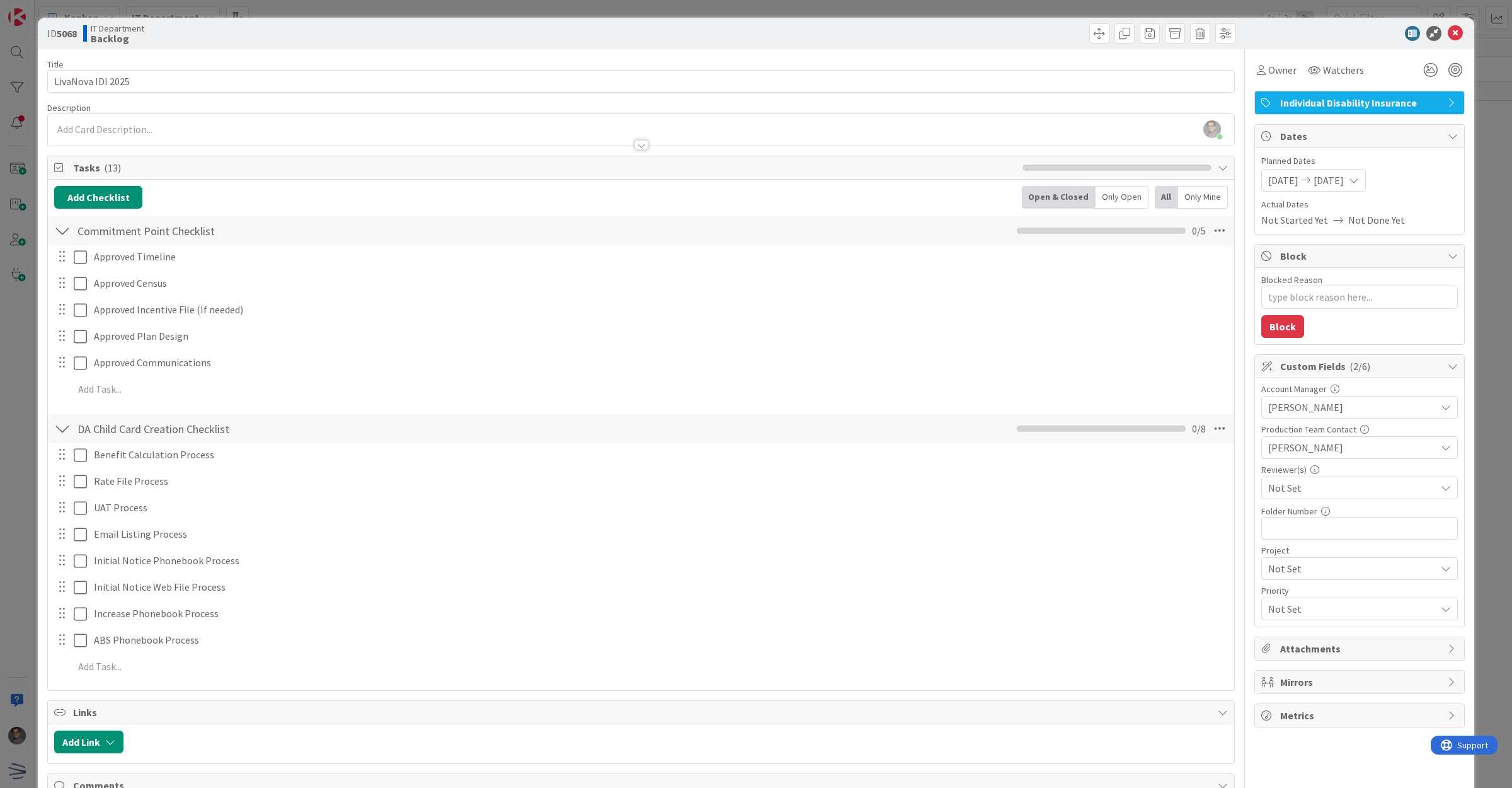
type textarea "x"
click at [1298, 536] on input "text" at bounding box center [1359, 528] width 196 height 23
type input "68"
type textarea "x"
type input "68"
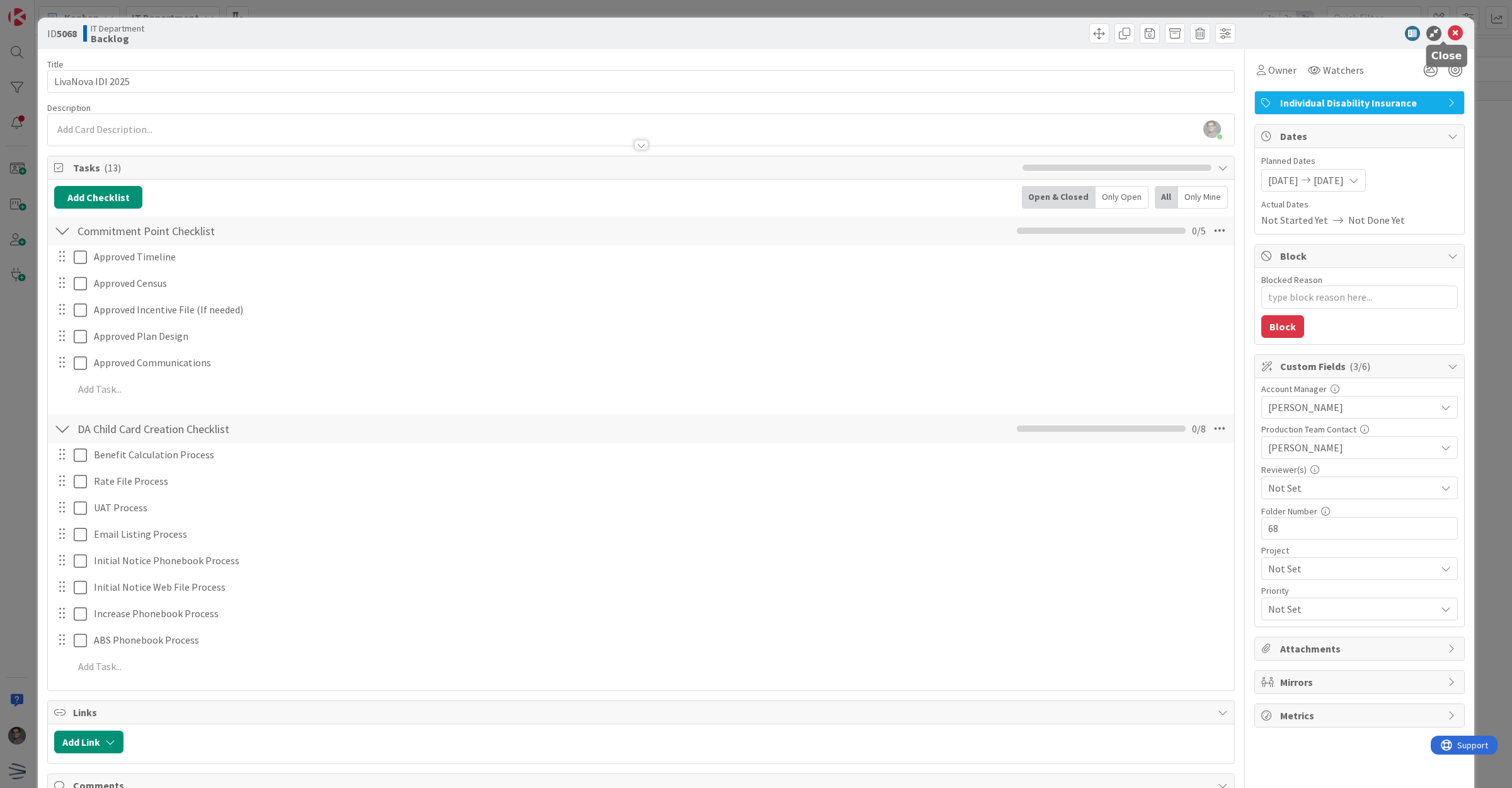
click at [1447, 34] on icon at bounding box center [1455, 34] width 15 height 15
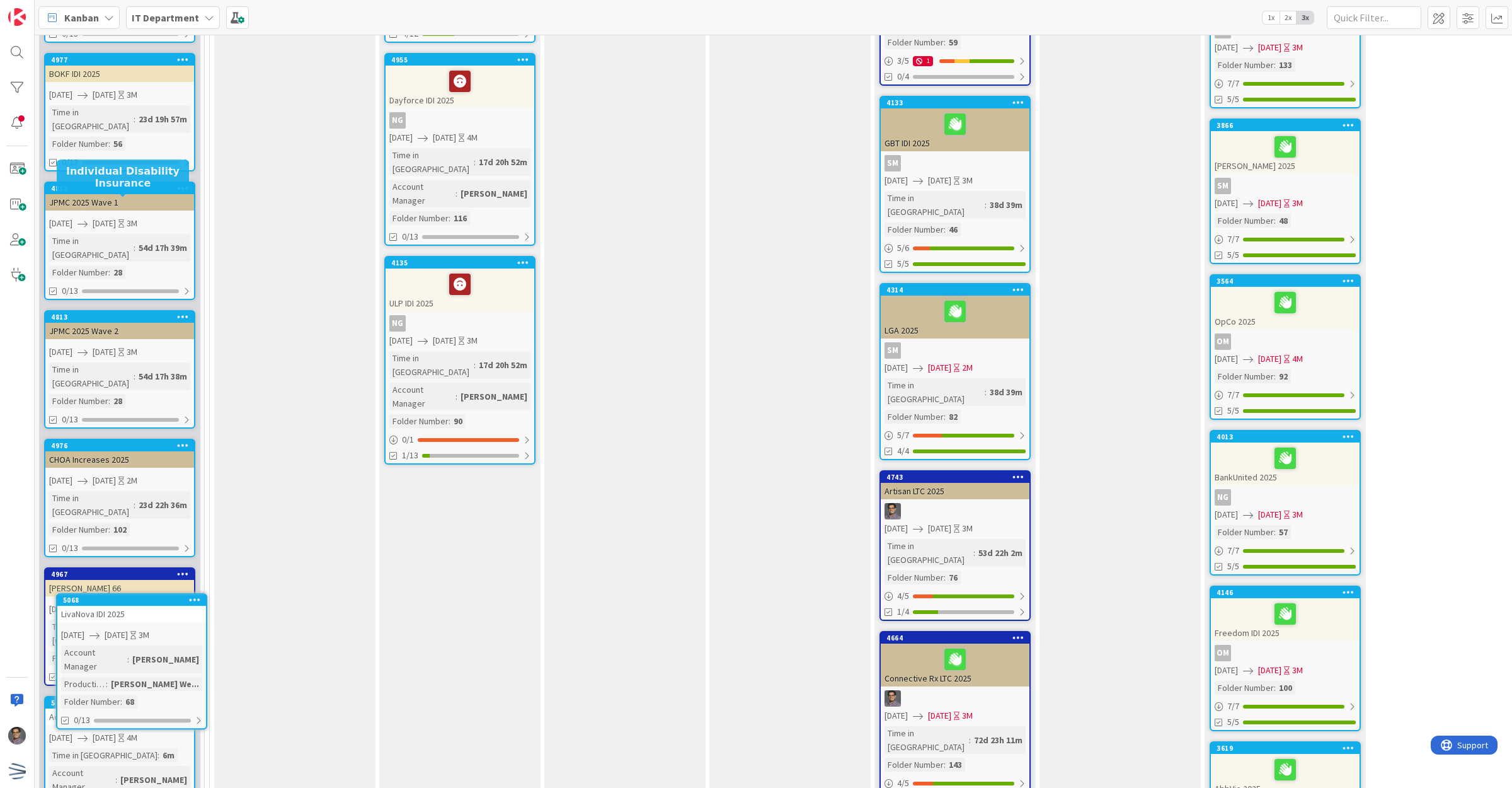
scroll to position [855, 0]
